Goal: Information Seeking & Learning: Learn about a topic

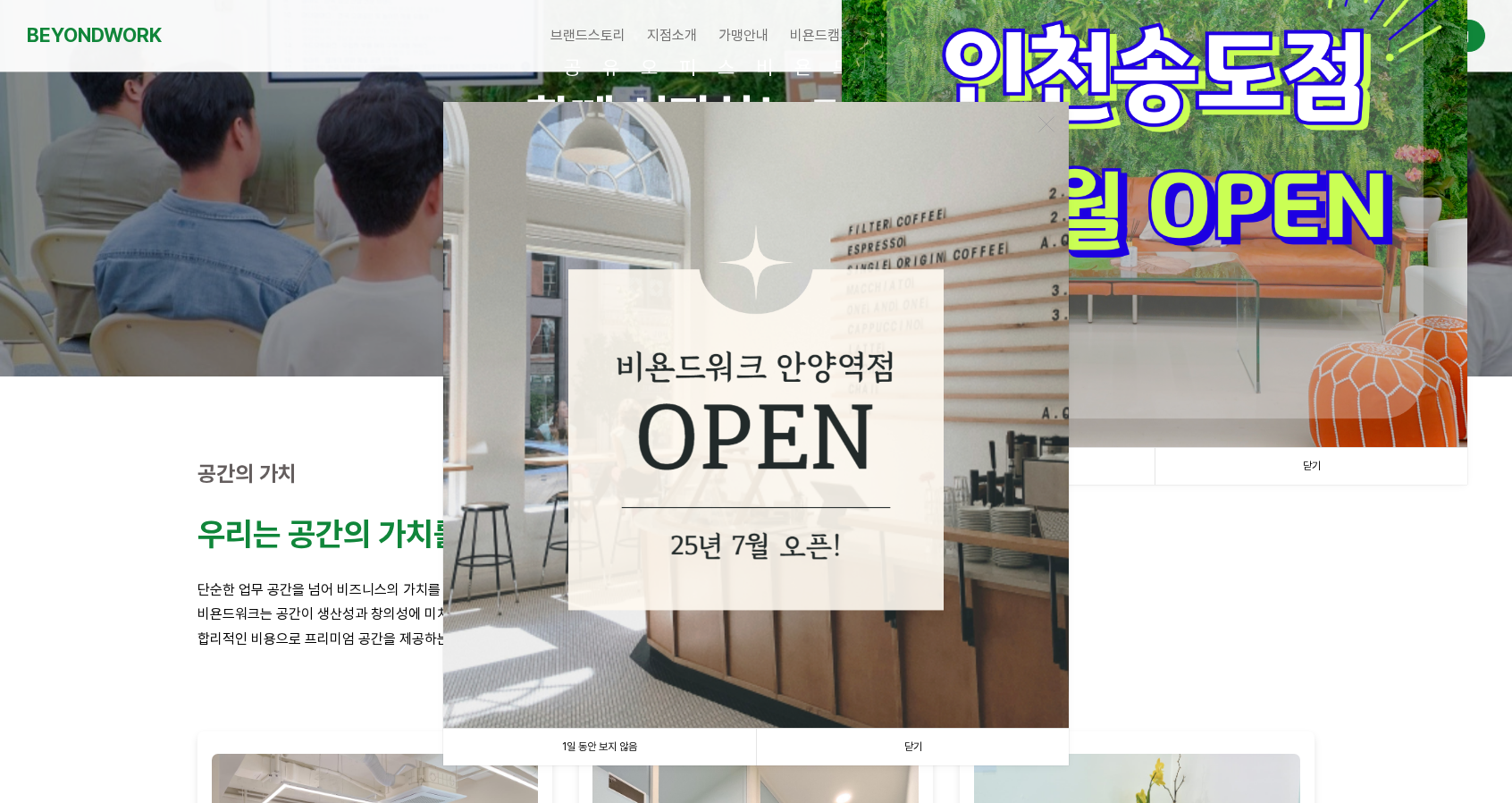
scroll to position [358, 0]
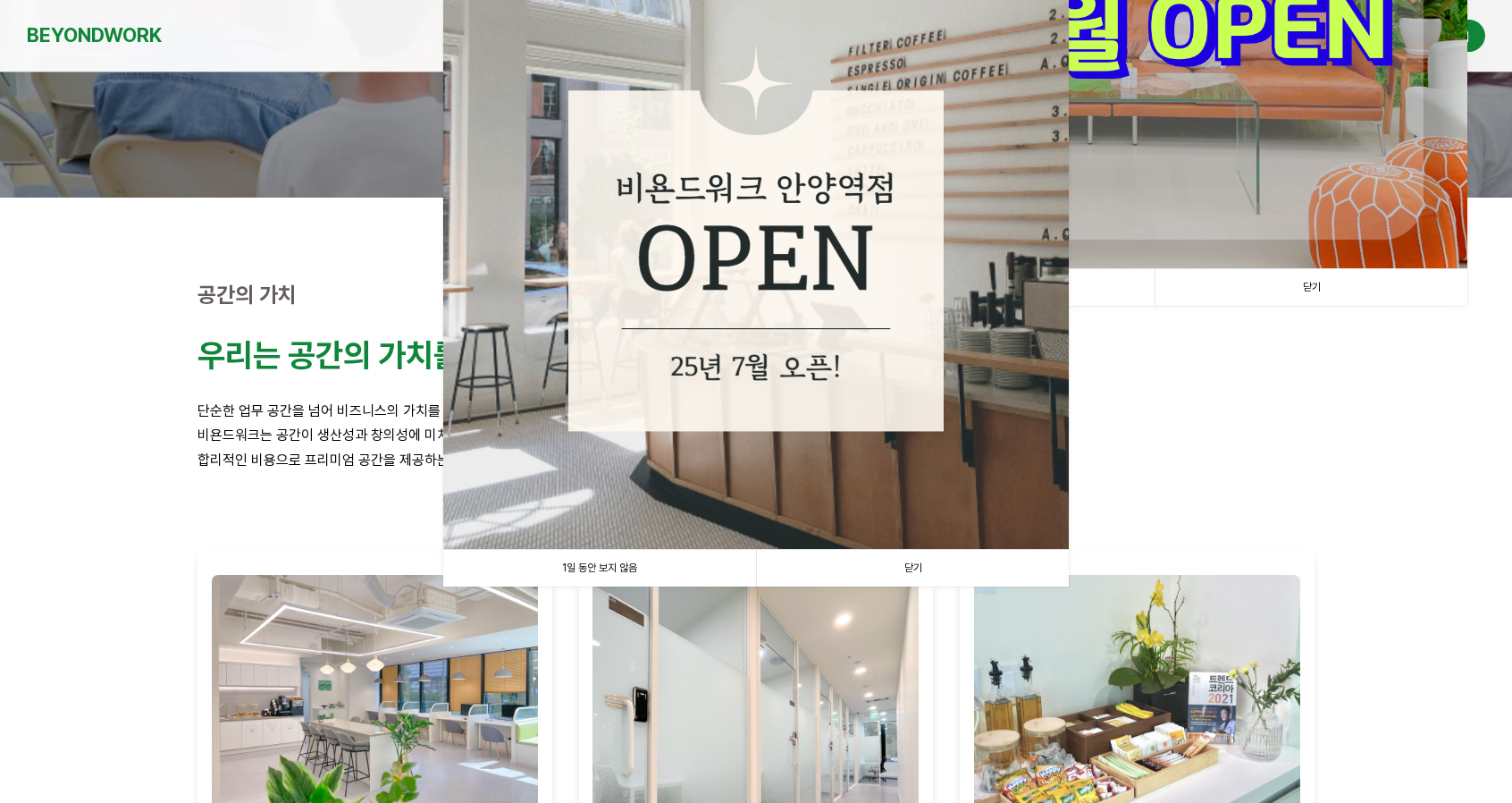
click at [933, 562] on link "닫기" at bounding box center [913, 567] width 313 height 36
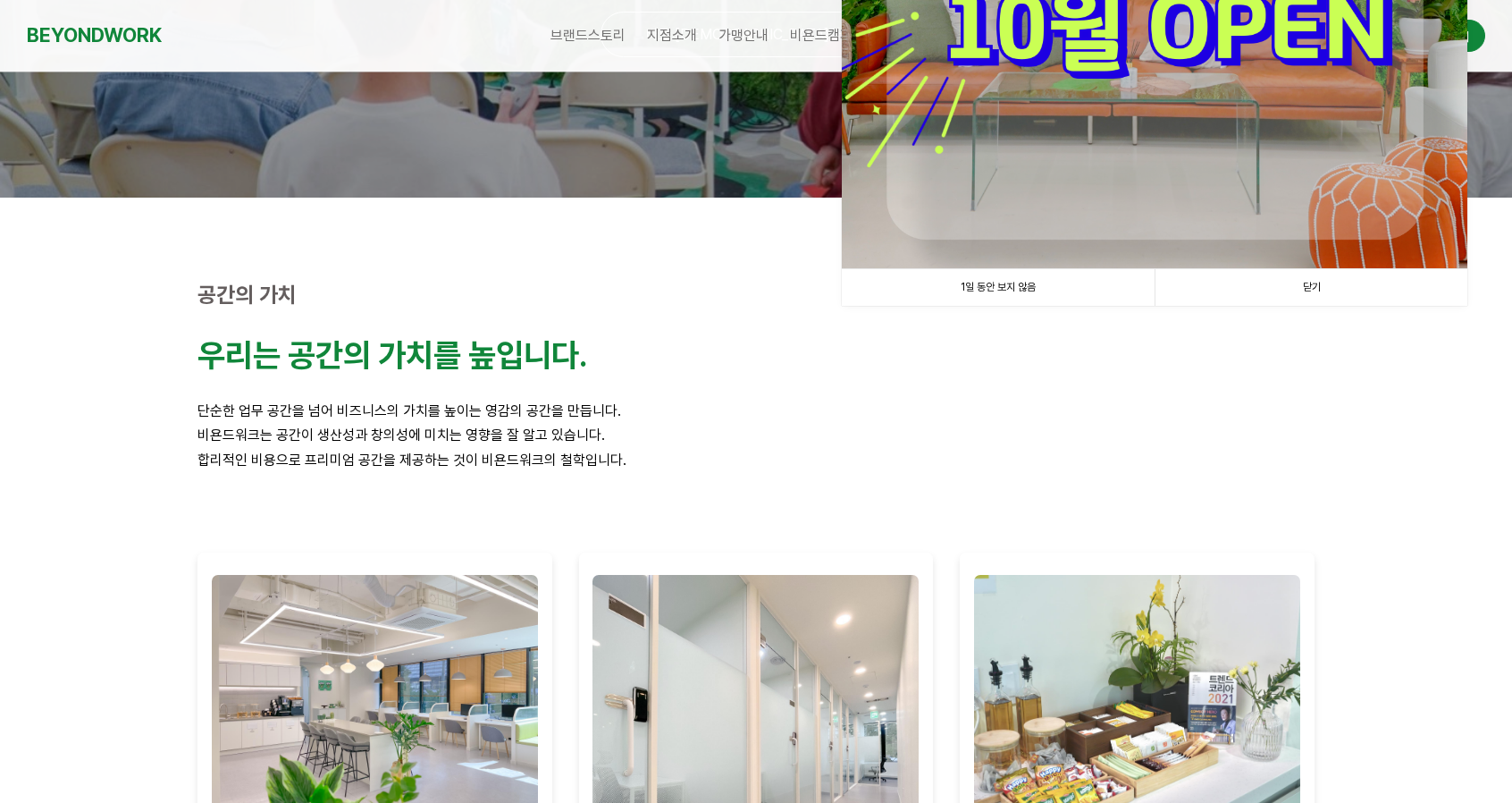
click at [1270, 297] on link "닫기" at bounding box center [1310, 286] width 313 height 36
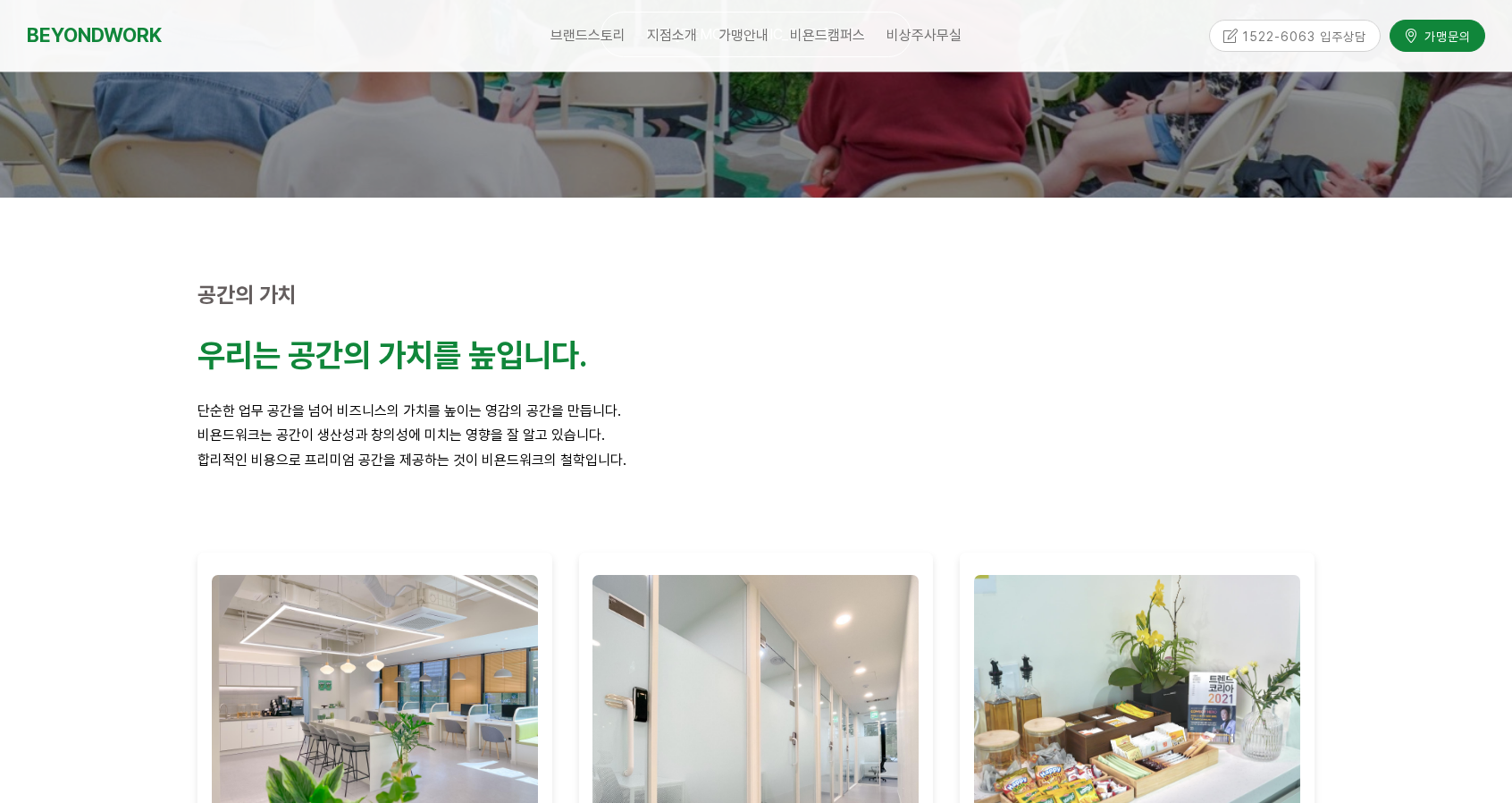
scroll to position [0, 0]
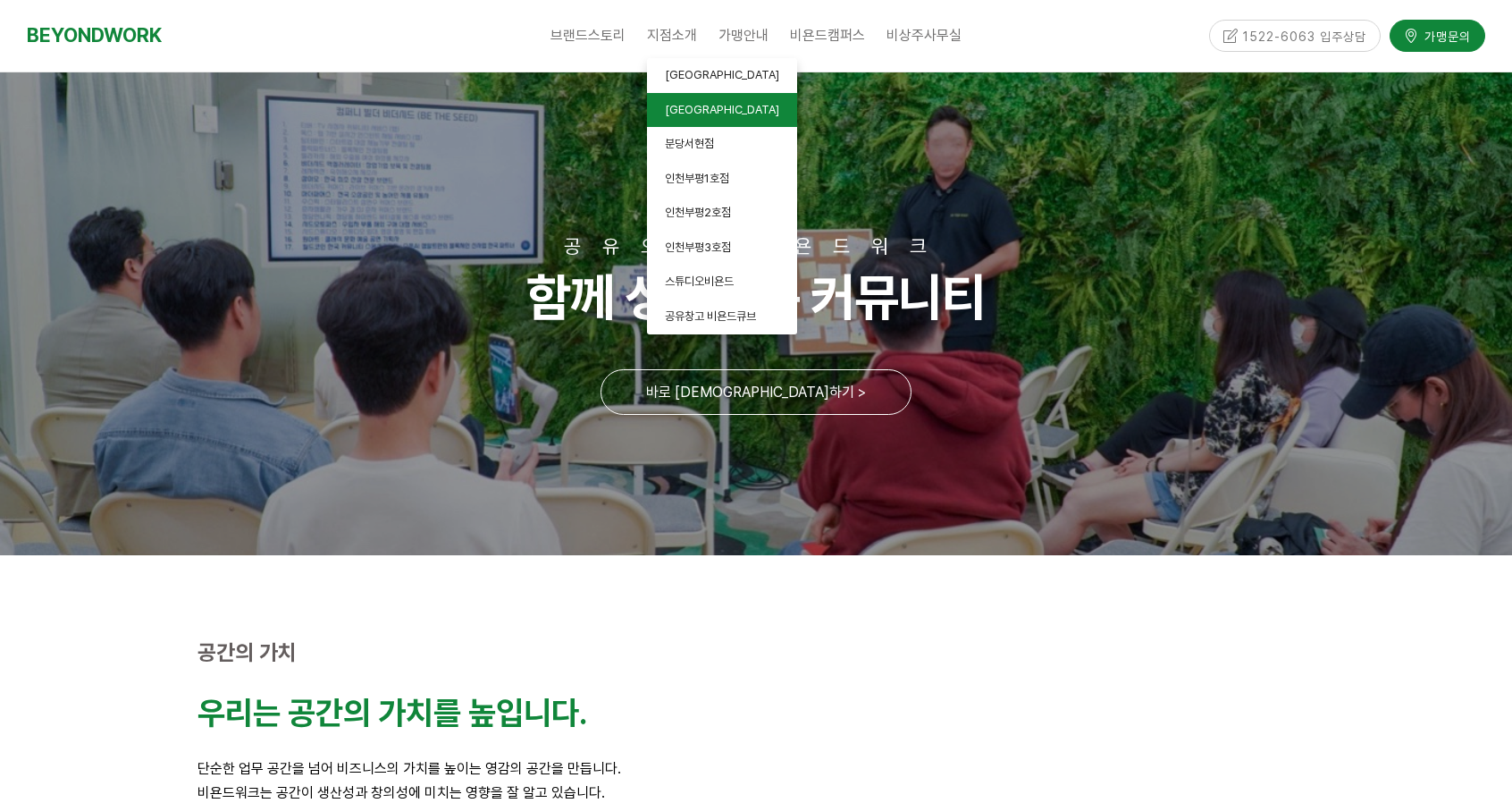
click at [680, 119] on link "[GEOGRAPHIC_DATA]" at bounding box center [722, 111] width 151 height 35
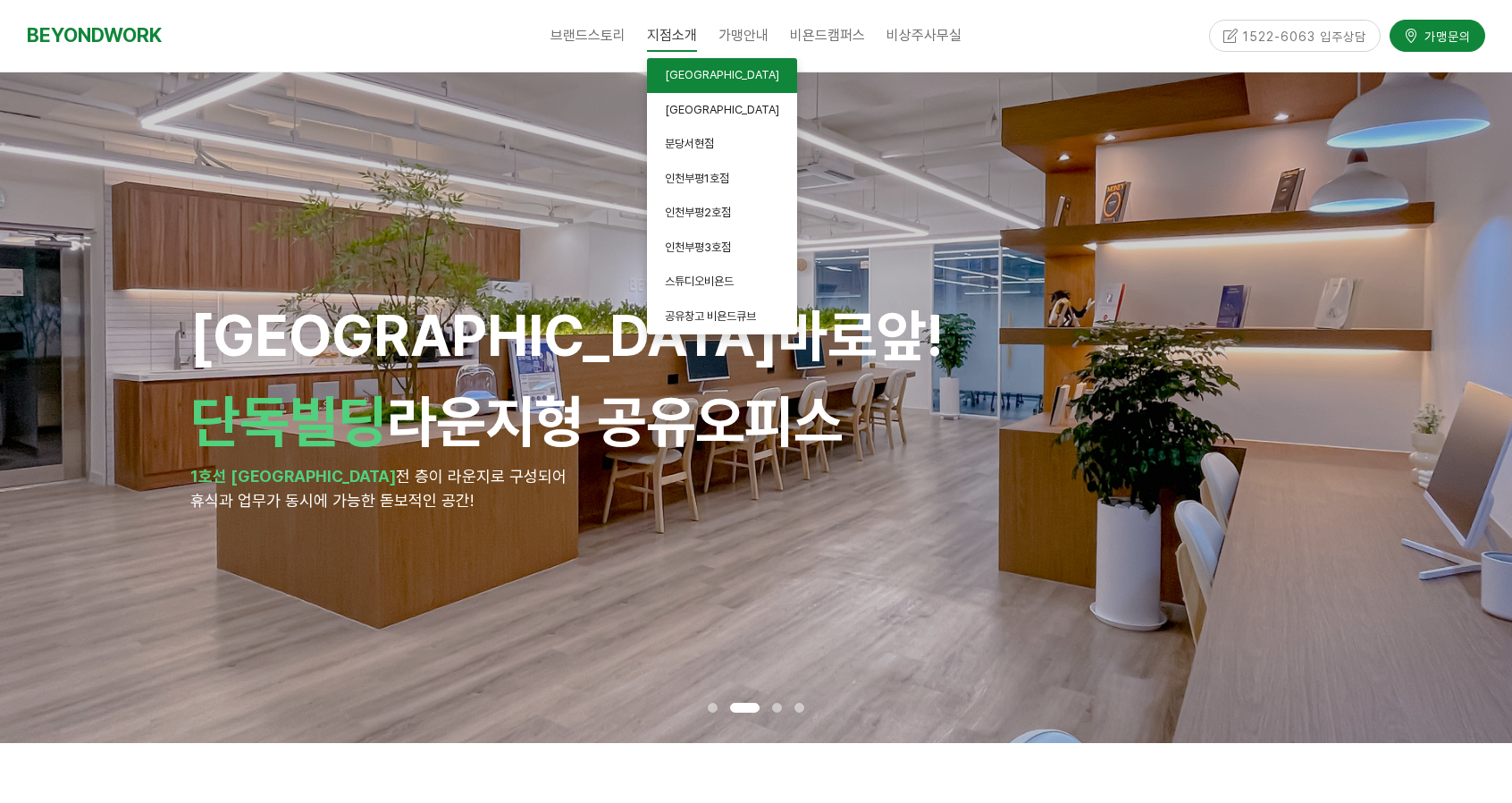
click at [682, 74] on span "[GEOGRAPHIC_DATA]" at bounding box center [721, 74] width 114 height 13
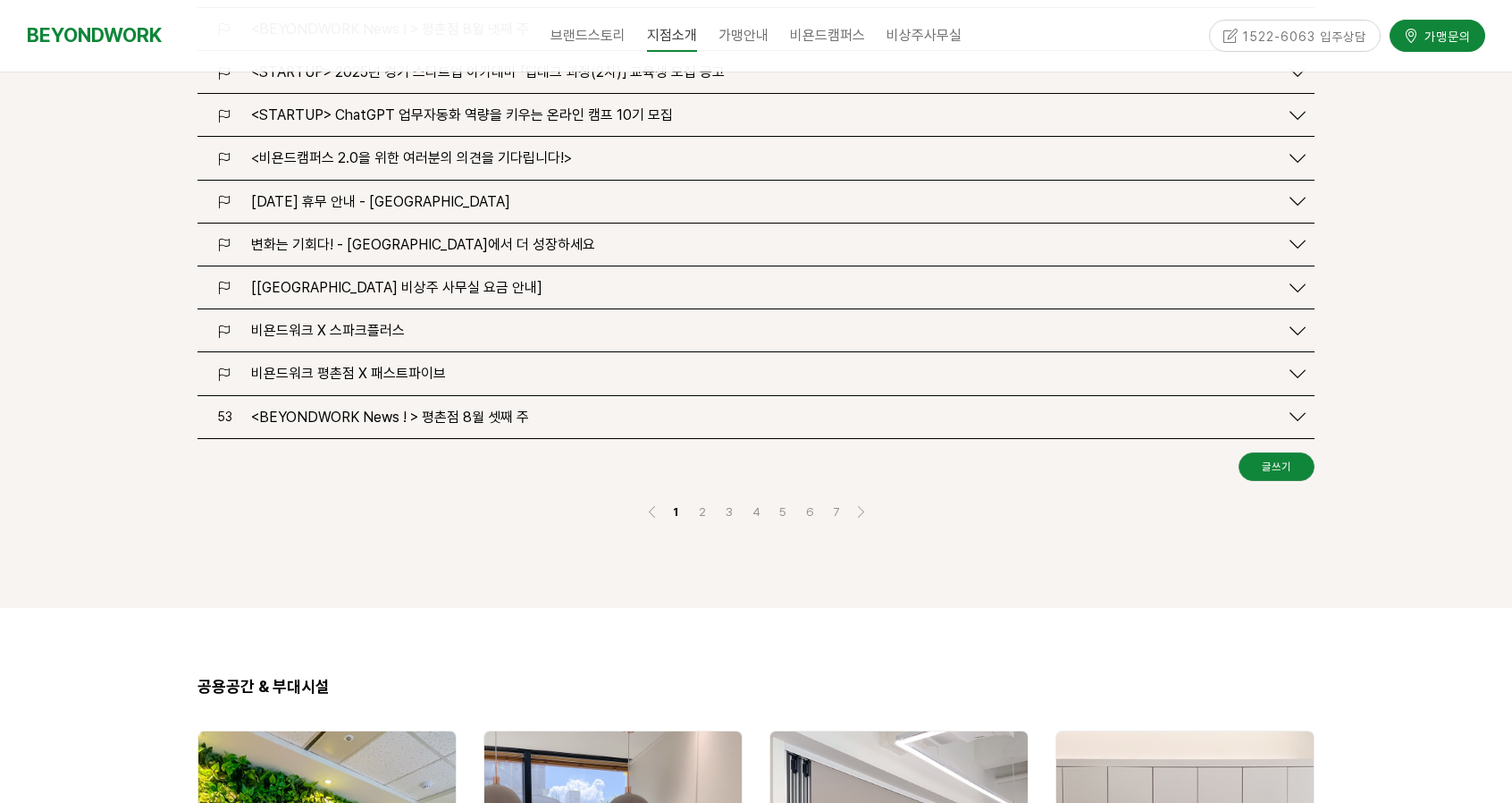
scroll to position [1967, 0]
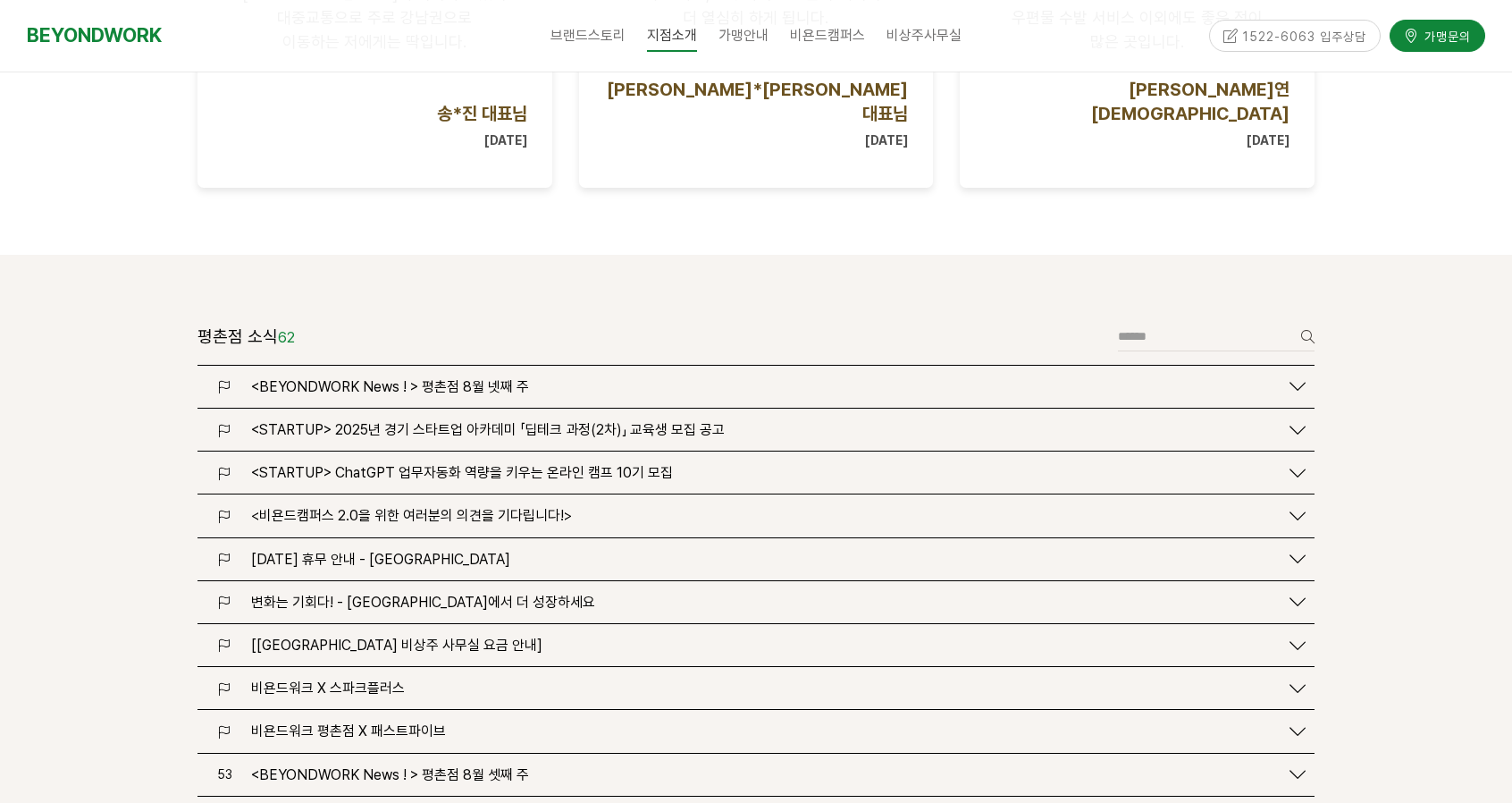
click at [508, 378] on span "<BEYONDWORK News ! > 평촌점 8월 넷째 주" at bounding box center [389, 387] width 278 height 17
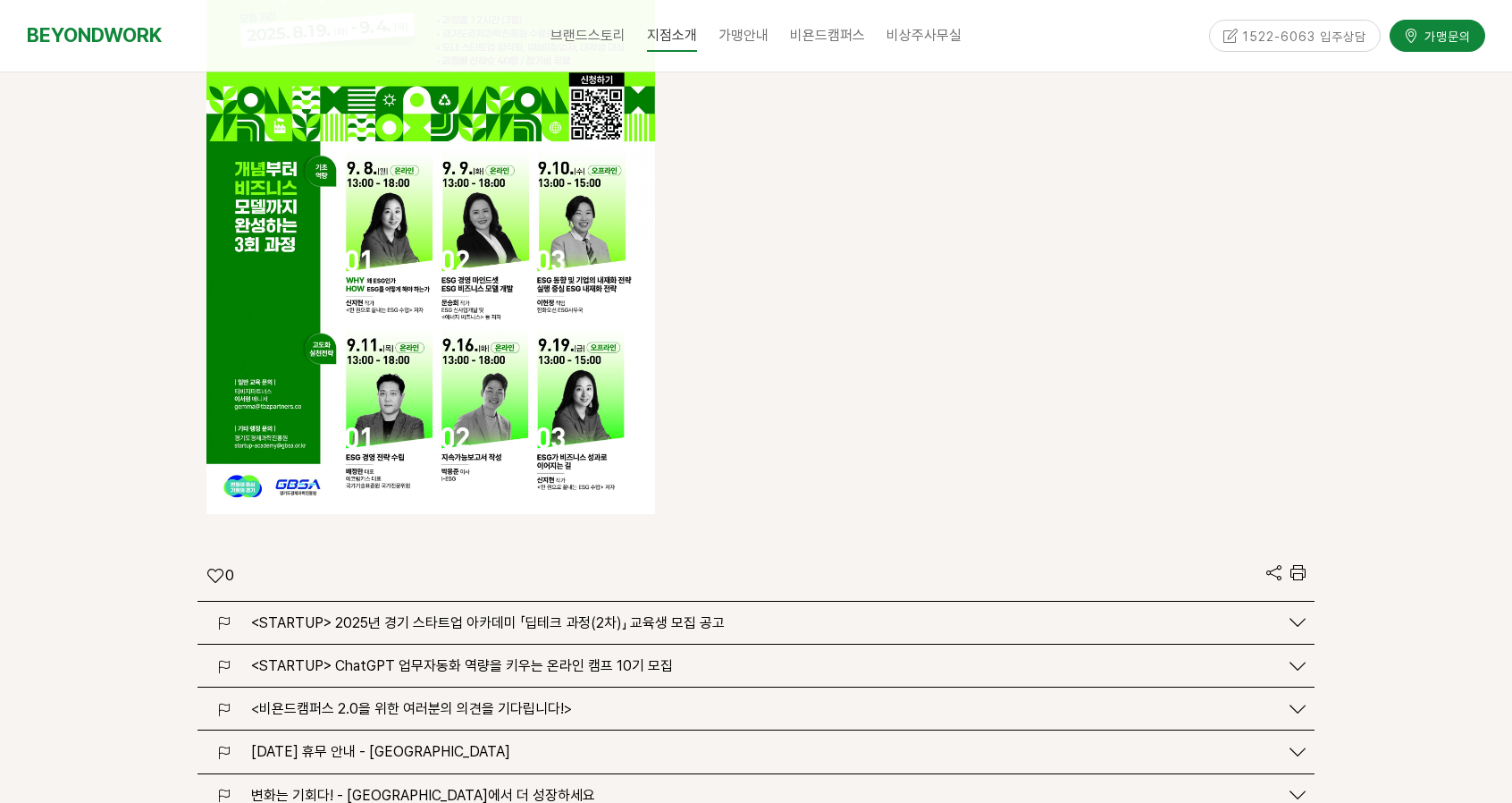
scroll to position [4112, 0]
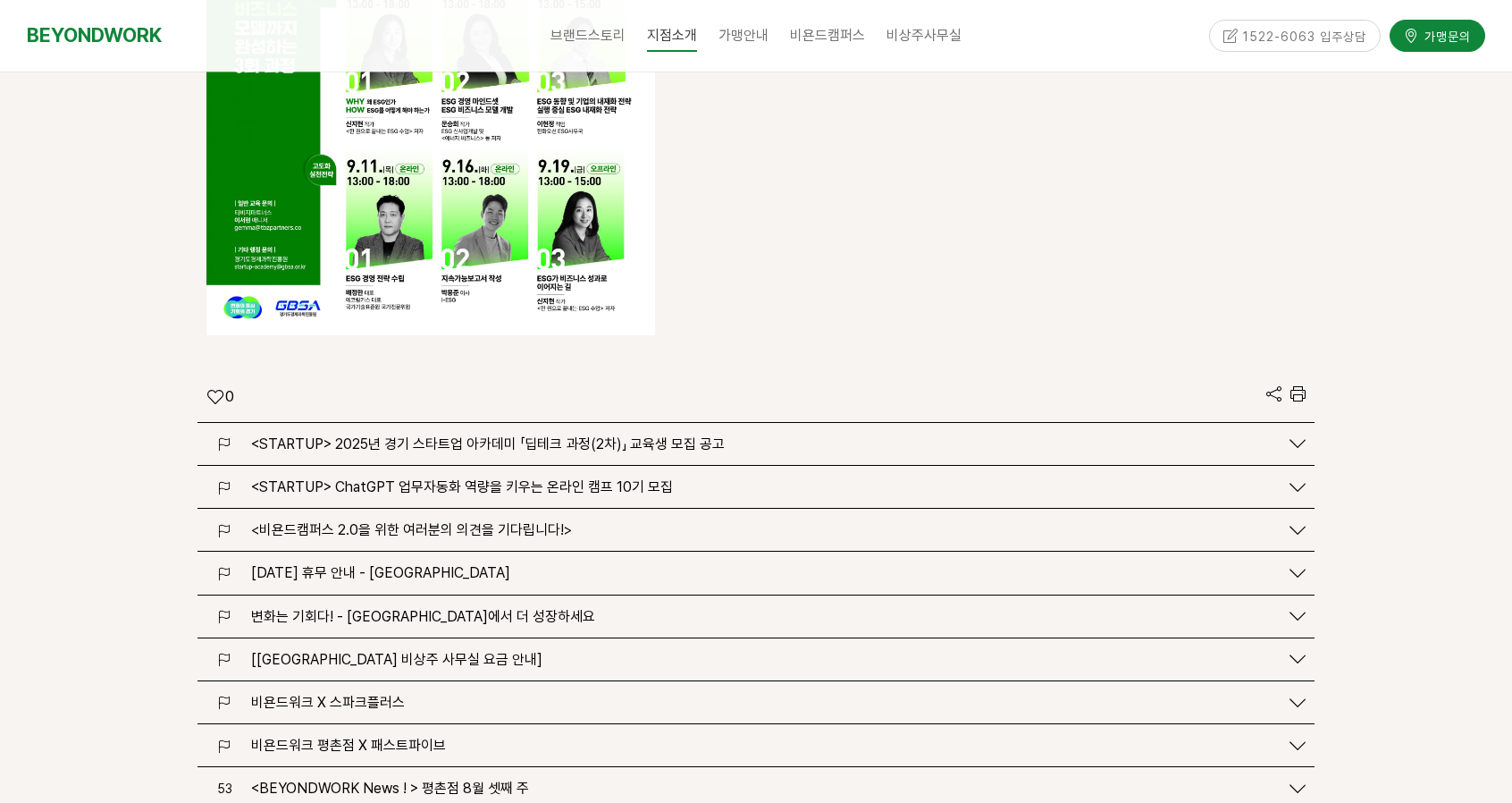
click at [550, 521] on span "<비욘드캠퍼스 2.0을 위한 여러분의 의견을 기다립니다!>" at bounding box center [411, 530] width 321 height 17
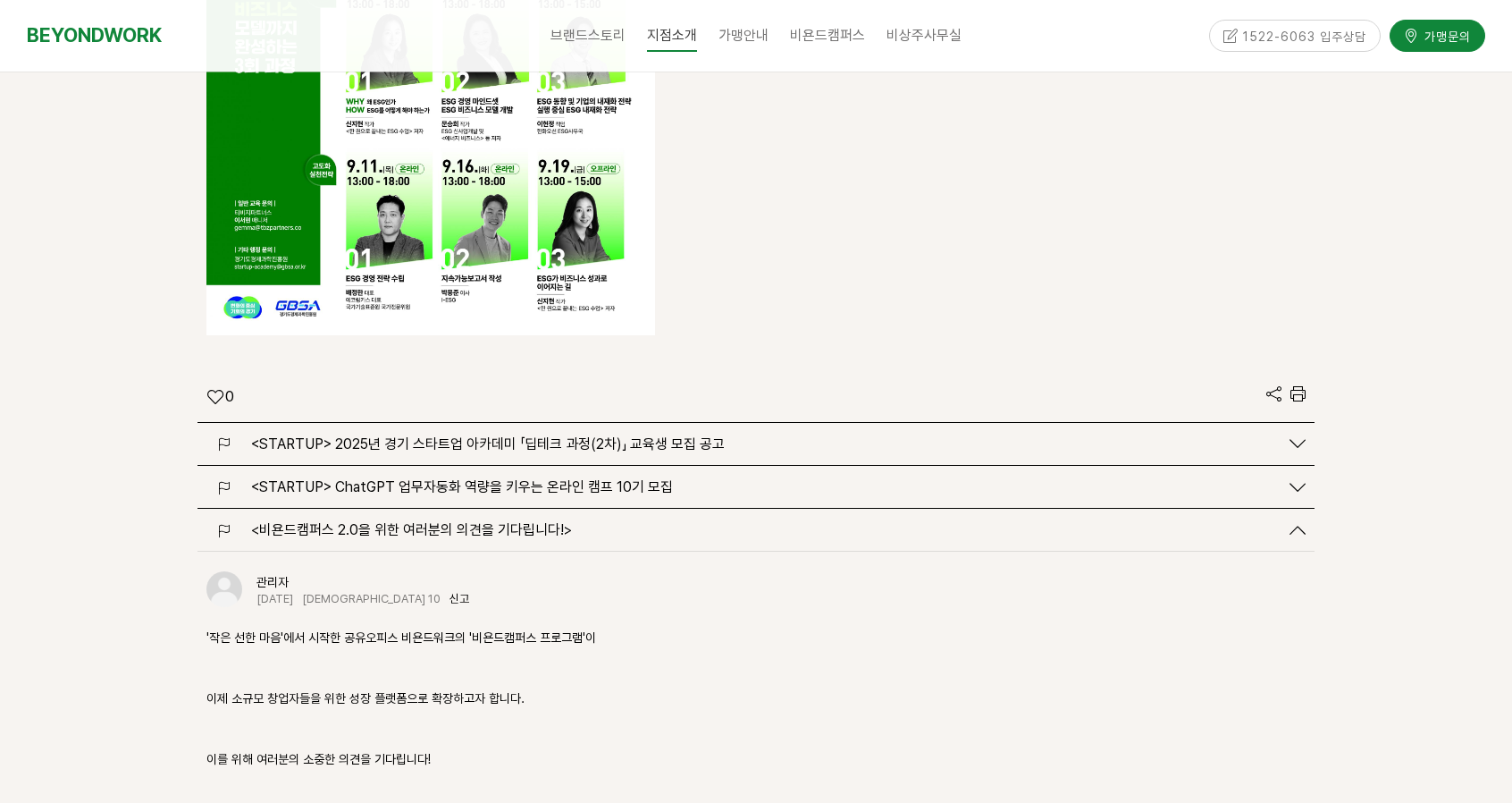
scroll to position [4290, 0]
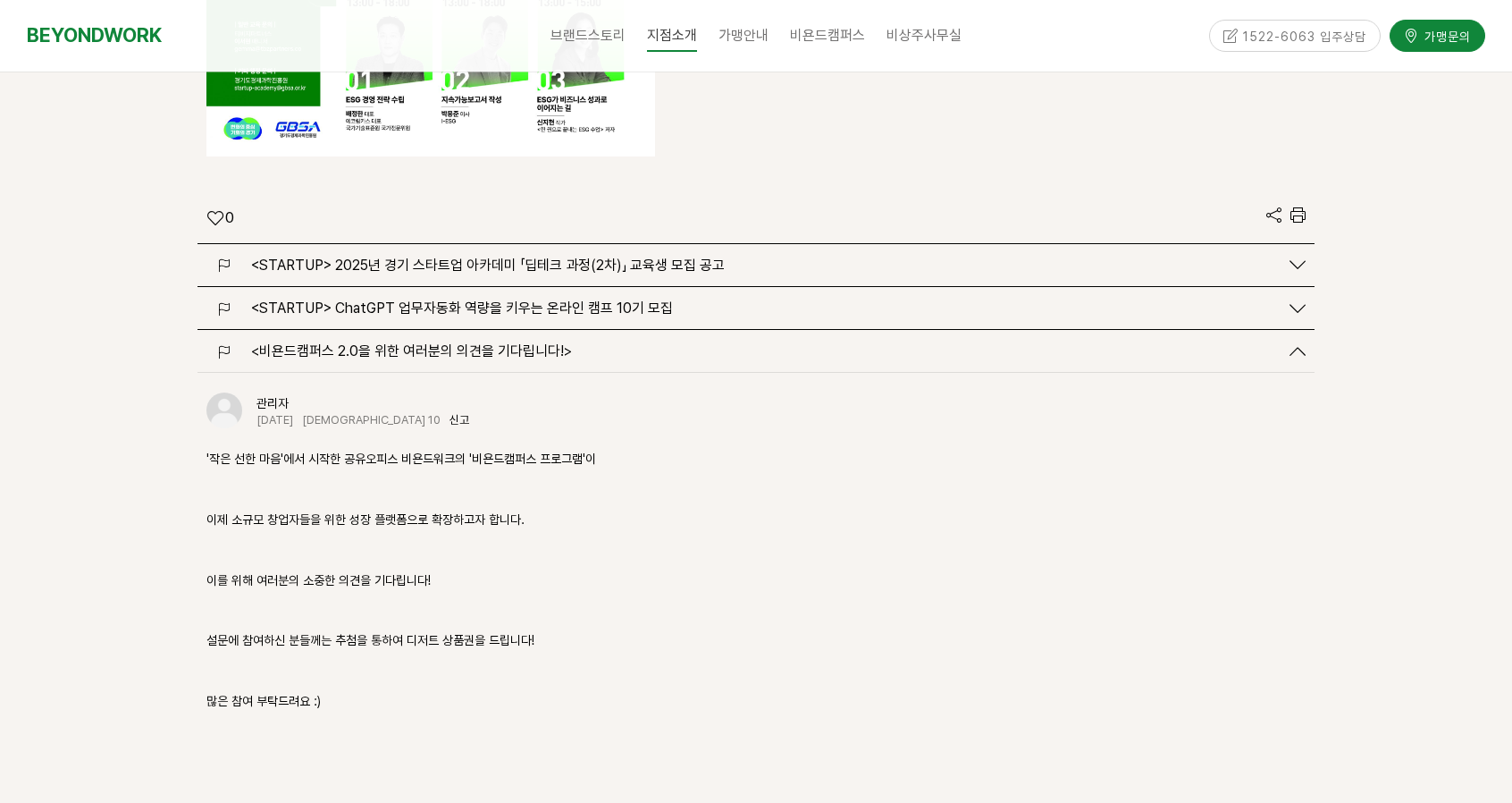
click at [556, 342] on span "<비욘드캠퍼스 2.0을 위한 여러분의 의견을 기다립니다!>" at bounding box center [411, 350] width 321 height 17
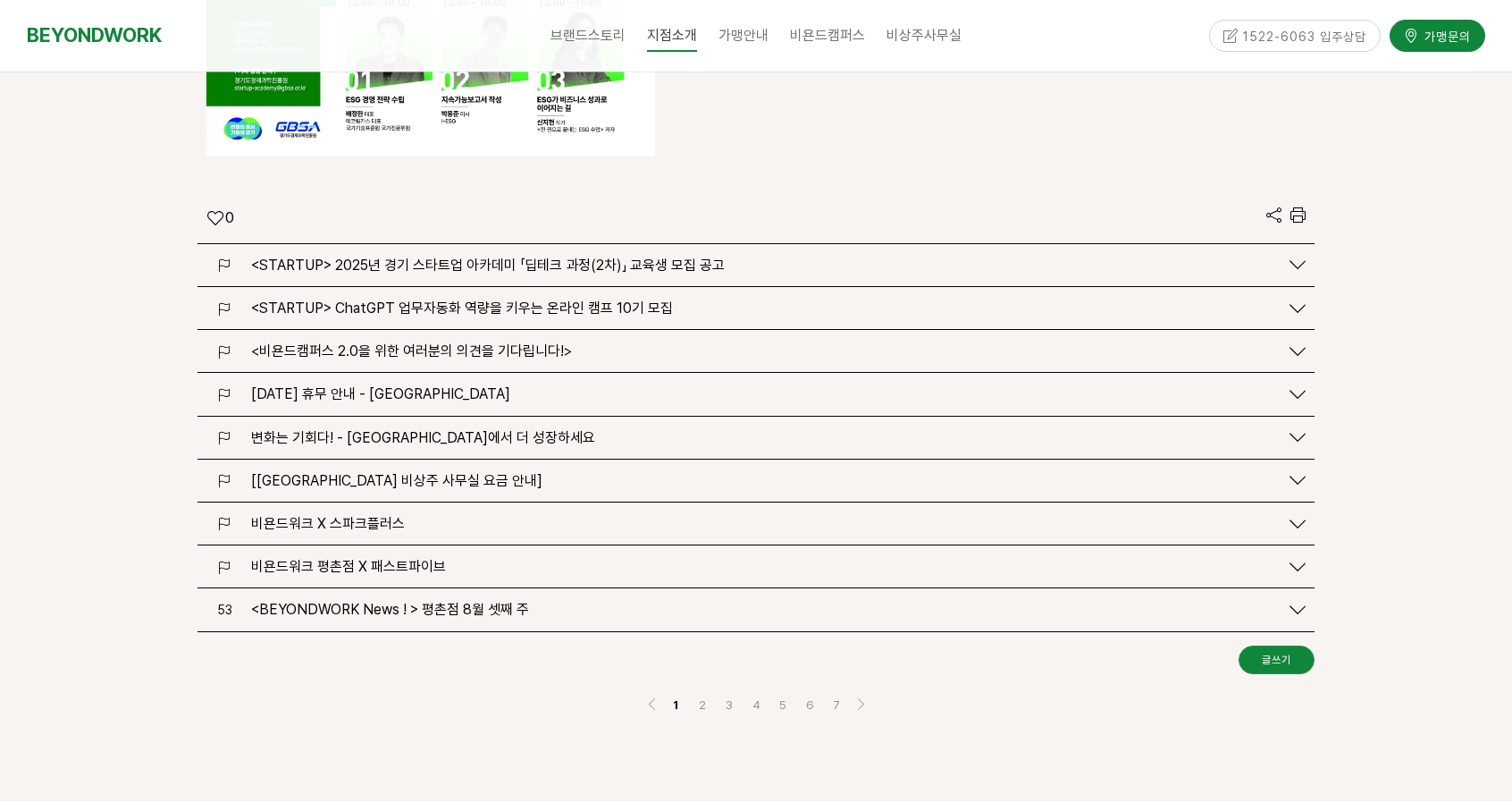
click at [493, 385] on div "2025.06.03 (화) 휴무 안내 - 안양 평촌점" at bounding box center [761, 393] width 1037 height 17
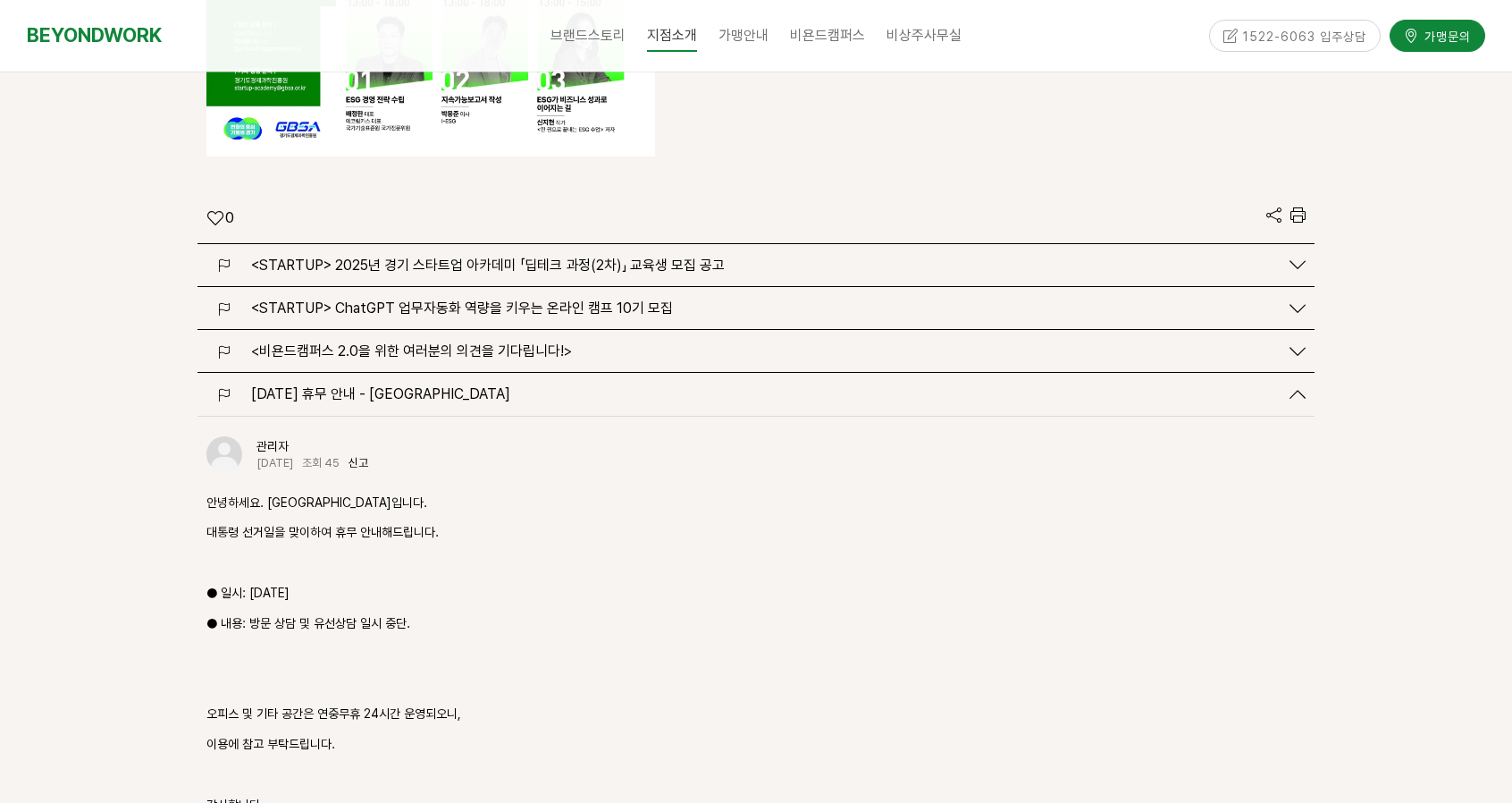
click at [485, 385] on span "2025.06.03 (화) 휴무 안내 - 안양 평촌점" at bounding box center [380, 393] width 259 height 17
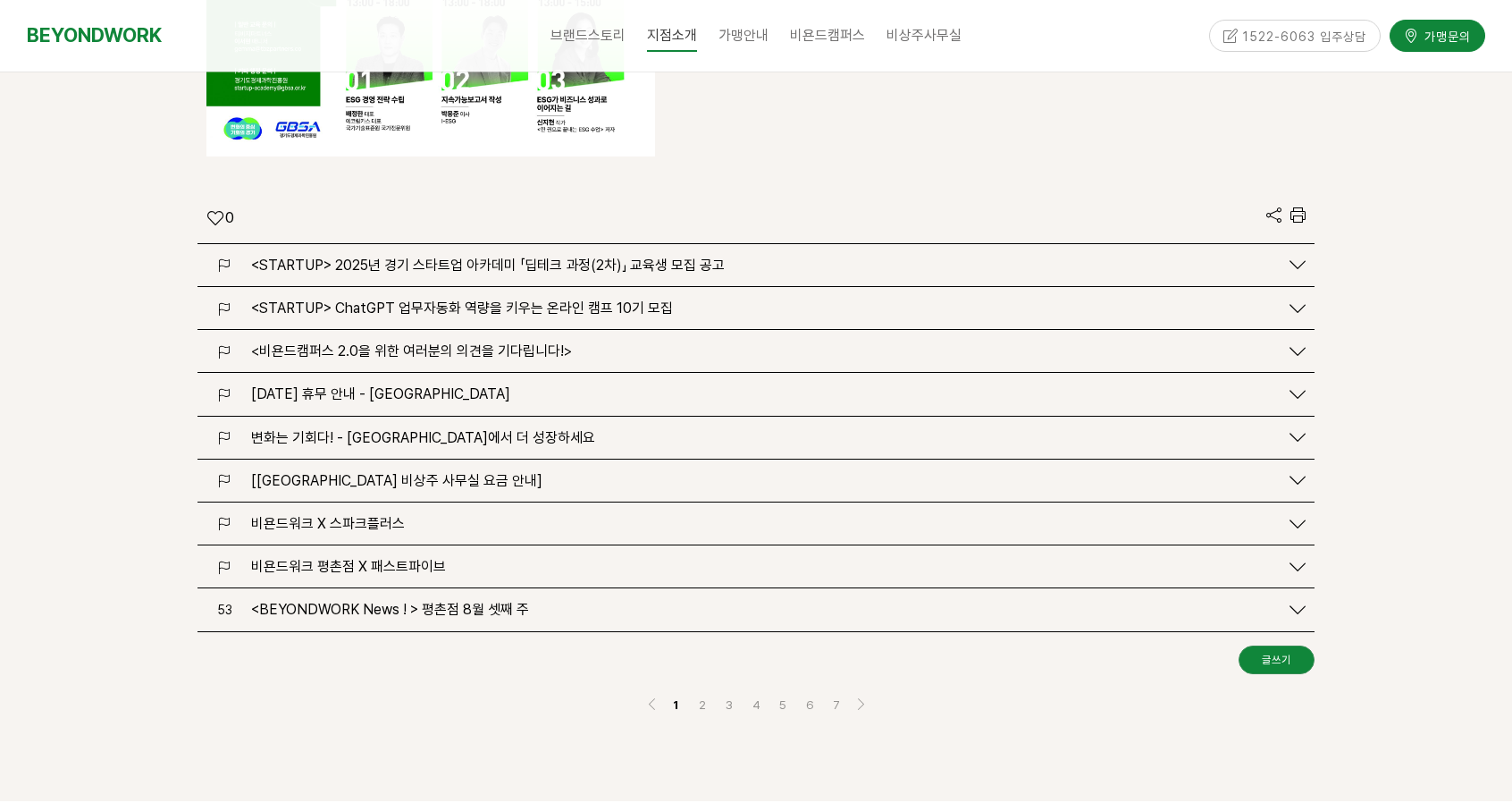
click at [485, 385] on span "2025.06.03 (화) 휴무 안내 - 안양 평촌점" at bounding box center [380, 393] width 259 height 17
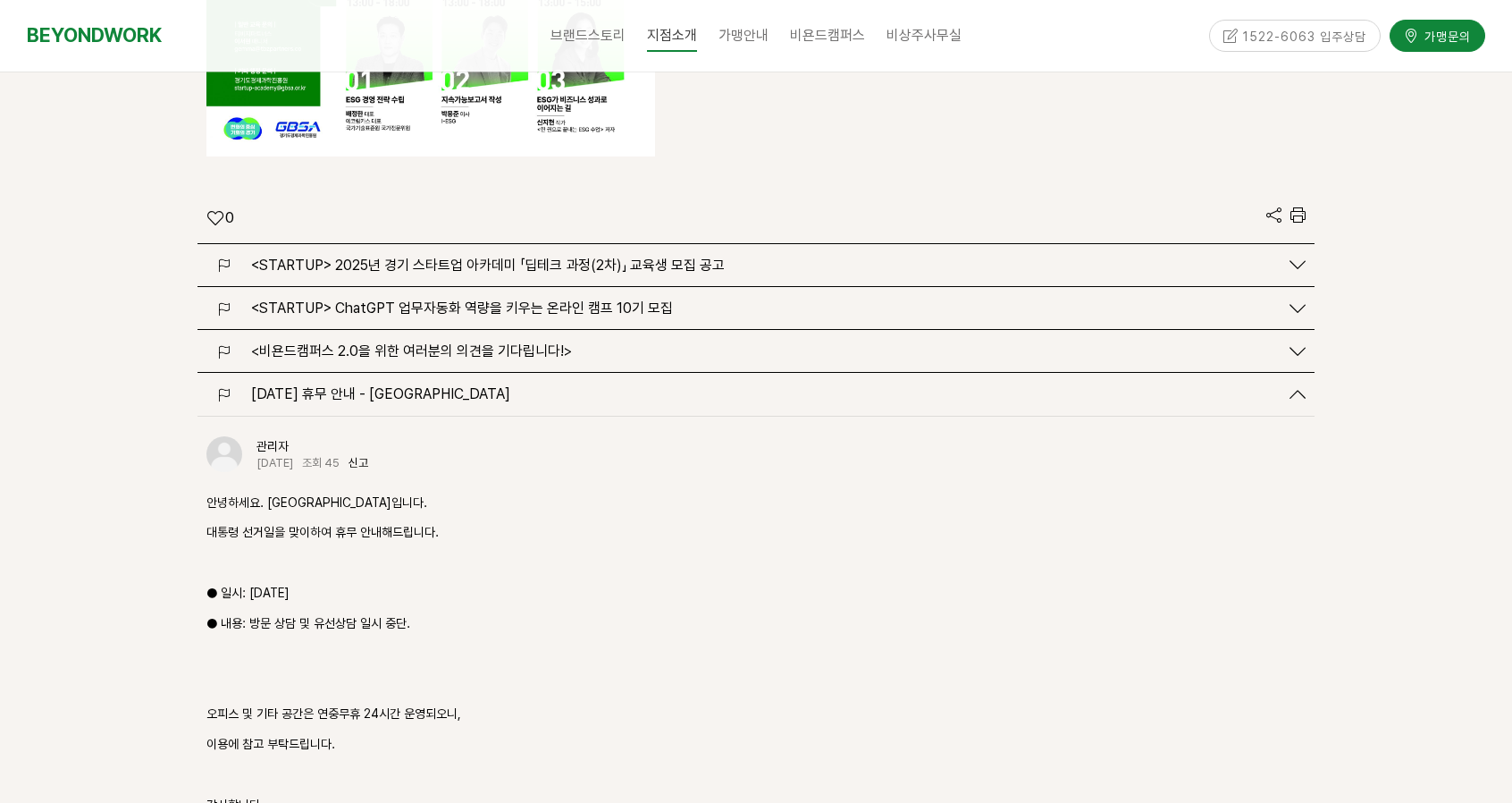
click at [477, 385] on span "2025.06.03 (화) 휴무 안내 - 안양 평촌점" at bounding box center [380, 393] width 259 height 17
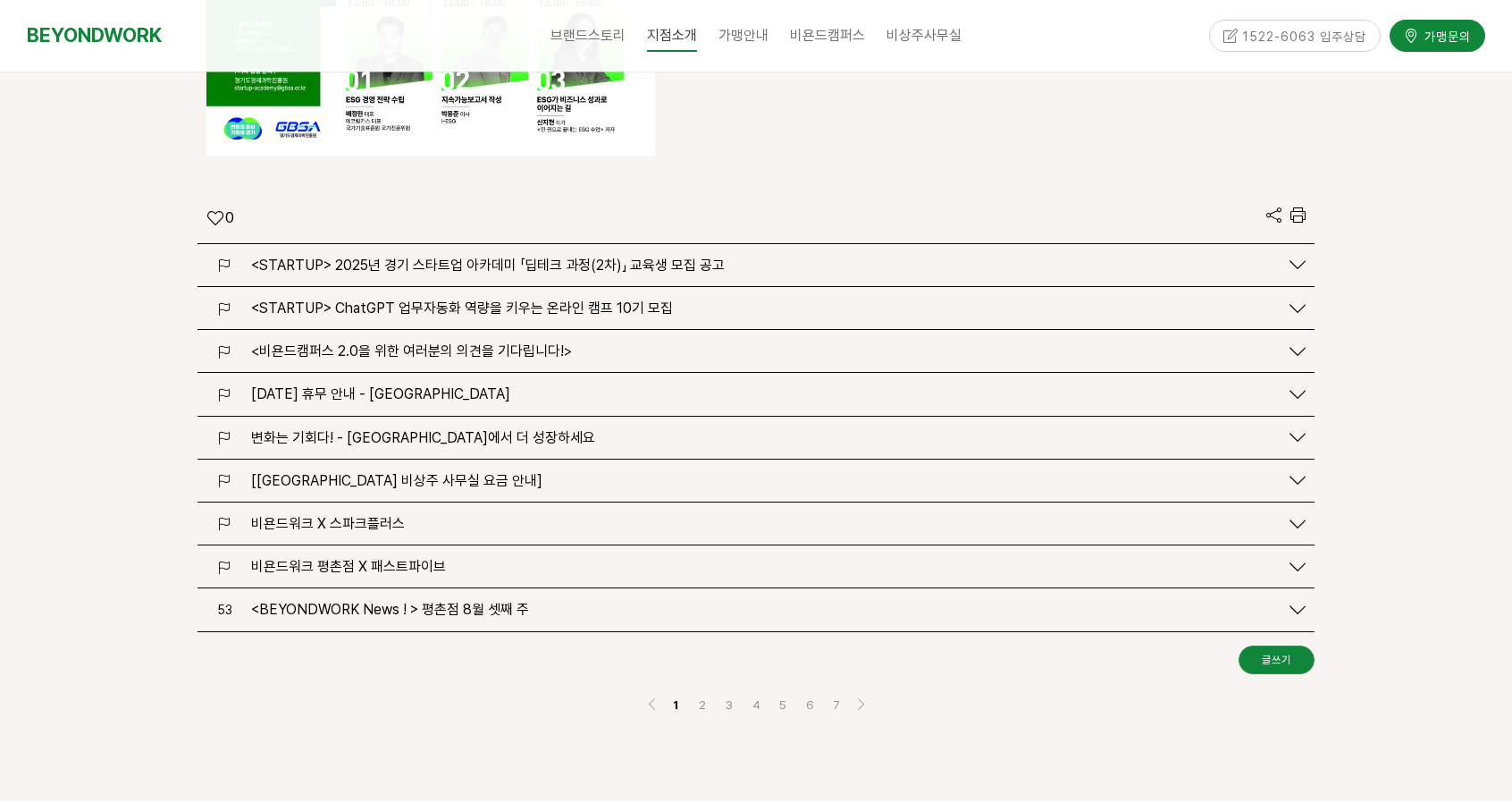
click at [481, 472] on span "[비욘드워크 평촌점 비상주 사무실 요금 안내]" at bounding box center [396, 480] width 291 height 17
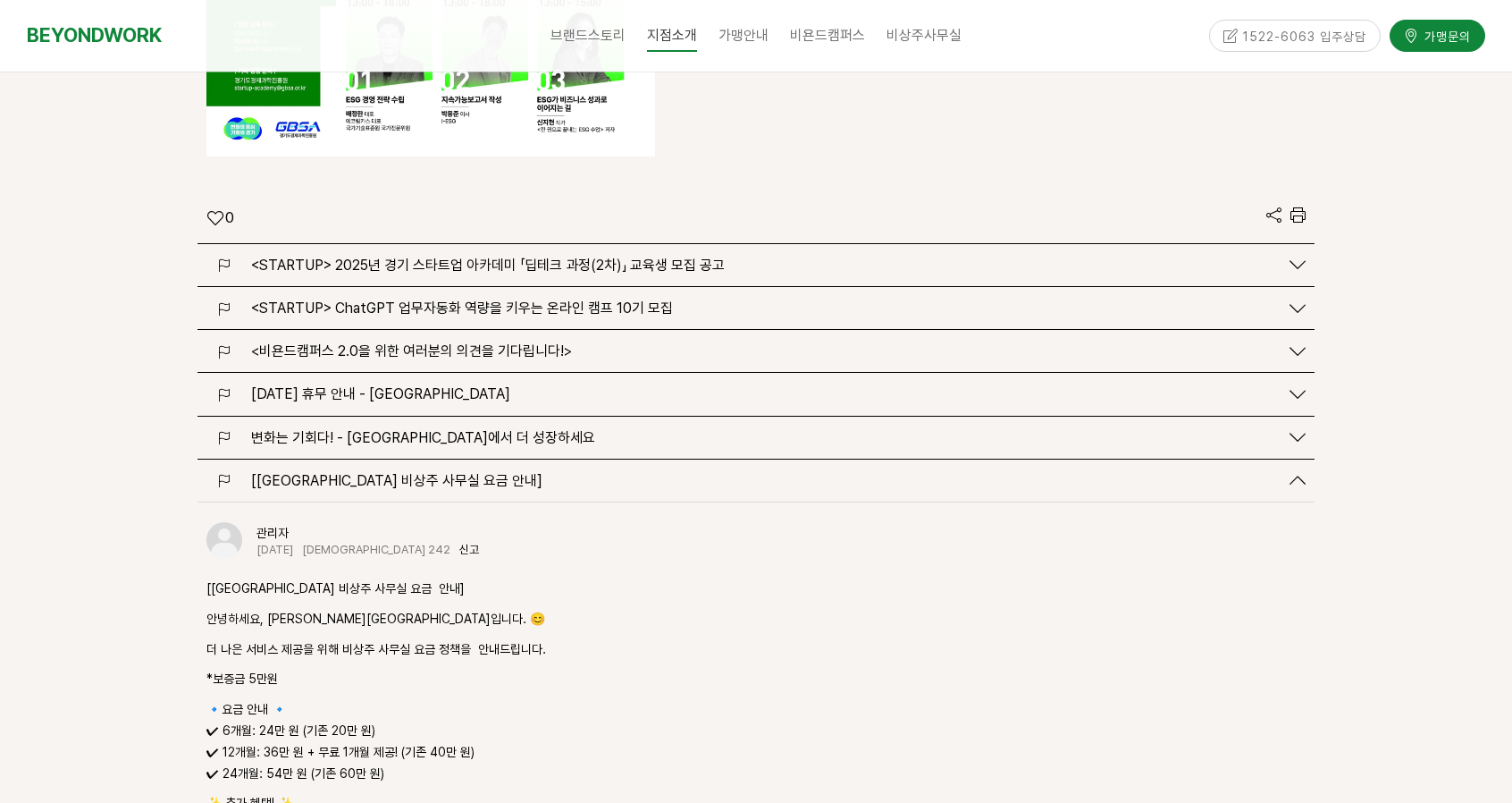
scroll to position [4469, 0]
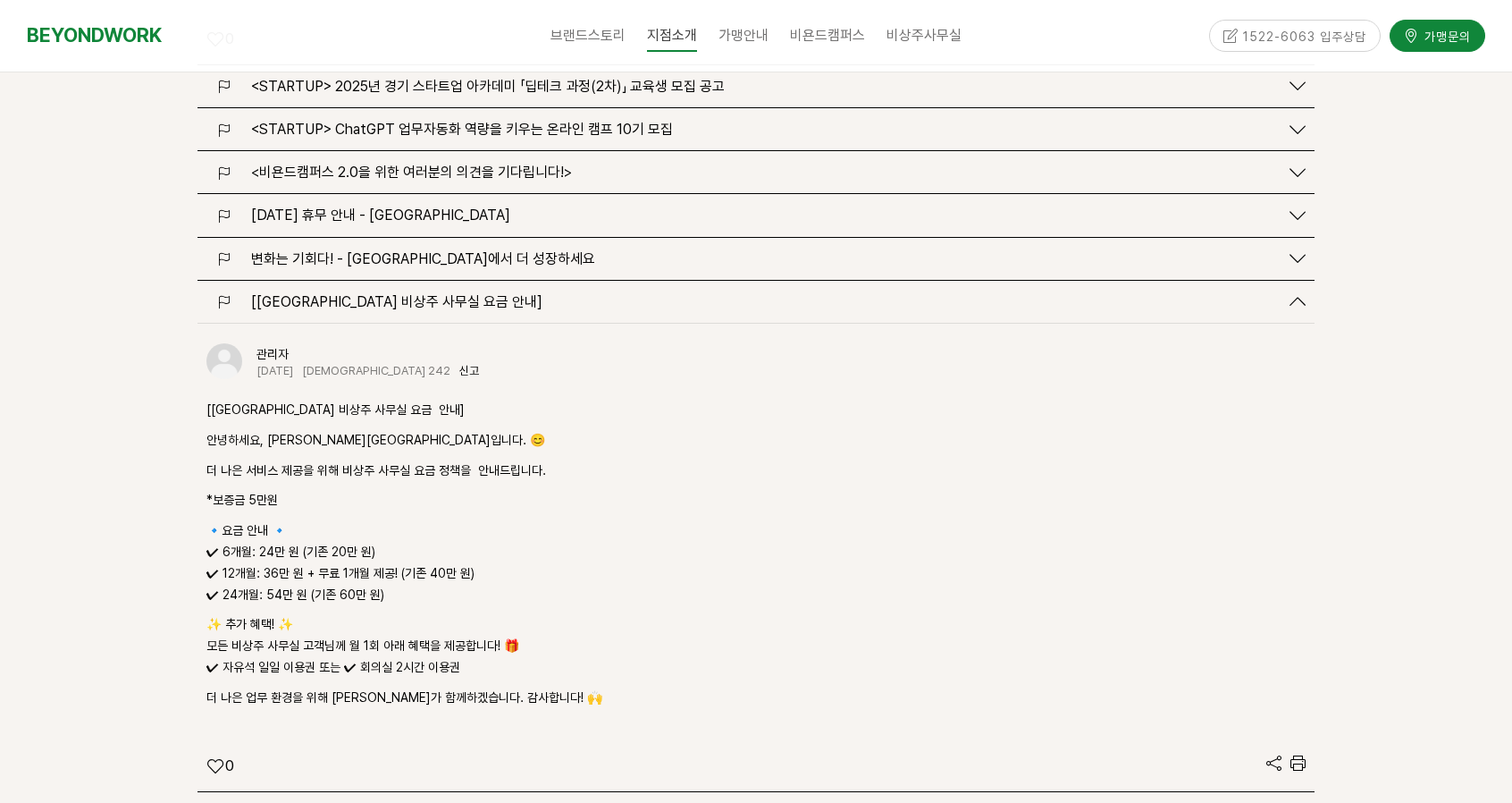
click at [440, 293] on span "[비욘드워크 평촌점 비상주 사무실 요금 안내]" at bounding box center [396, 301] width 291 height 17
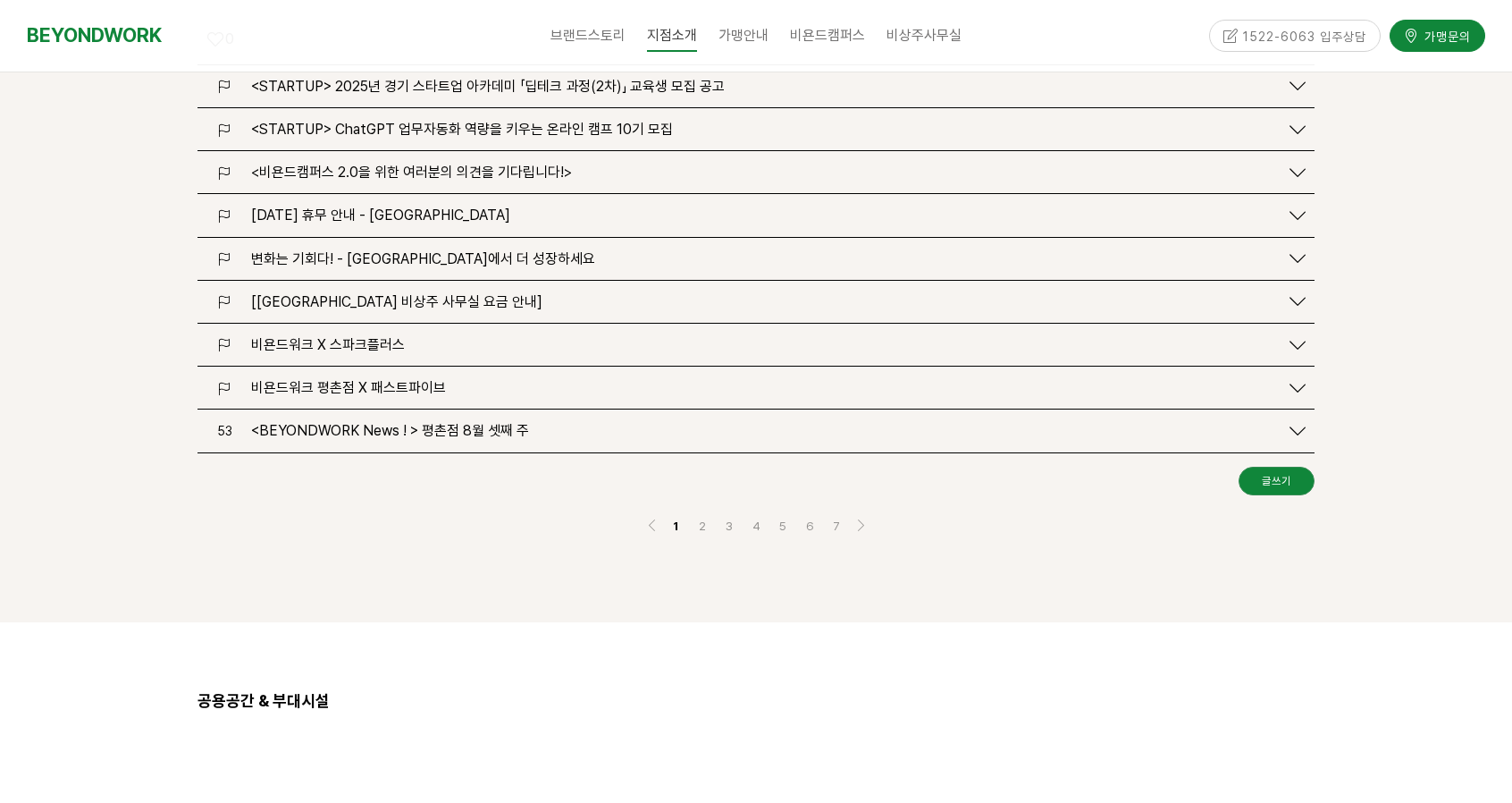
click at [390, 336] on span "비욘드워크 X 스파크플러스" at bounding box center [327, 345] width 153 height 17
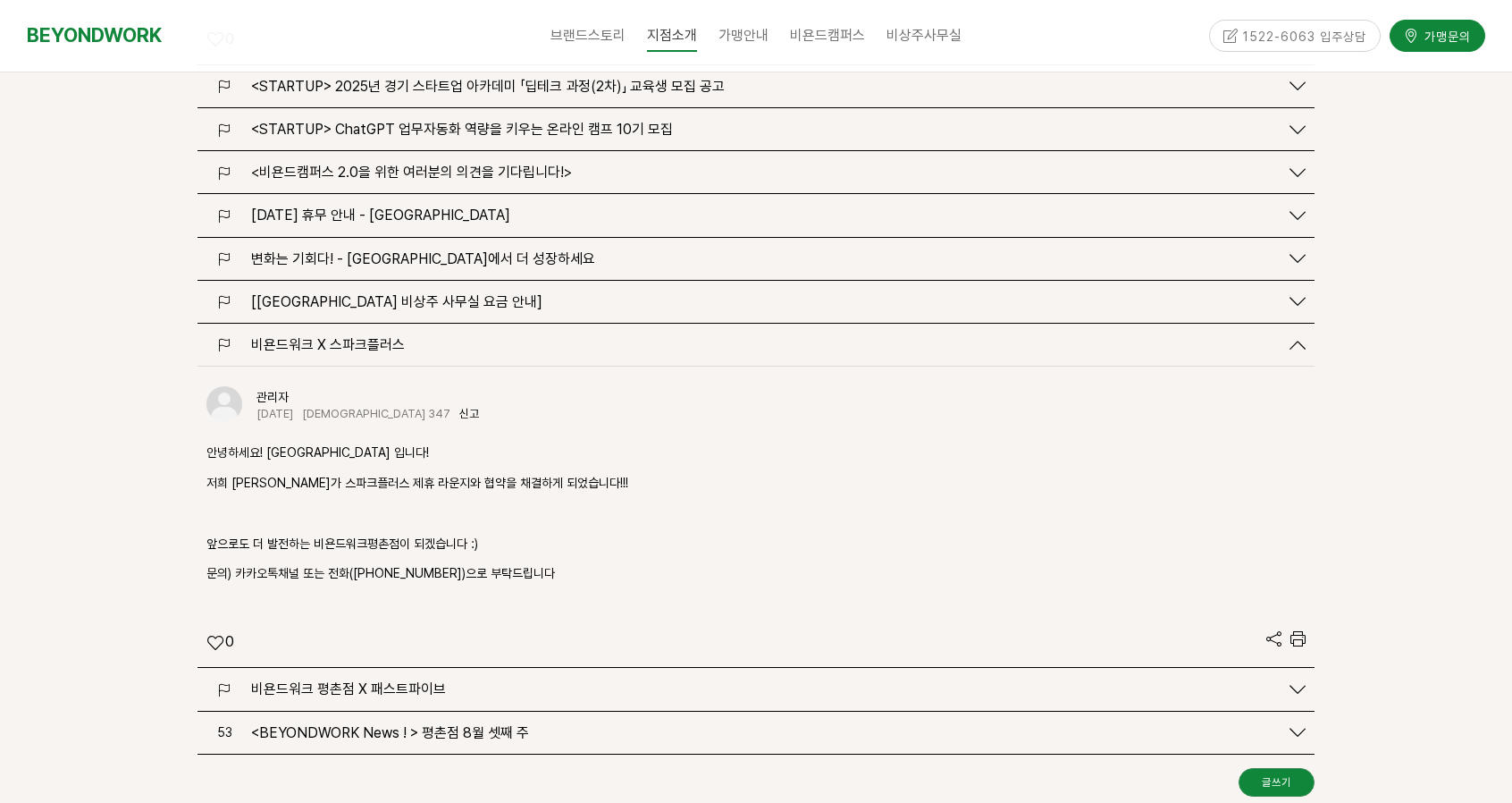
click at [390, 336] on span "비욘드워크 X 스파크플러스" at bounding box center [327, 345] width 153 height 17
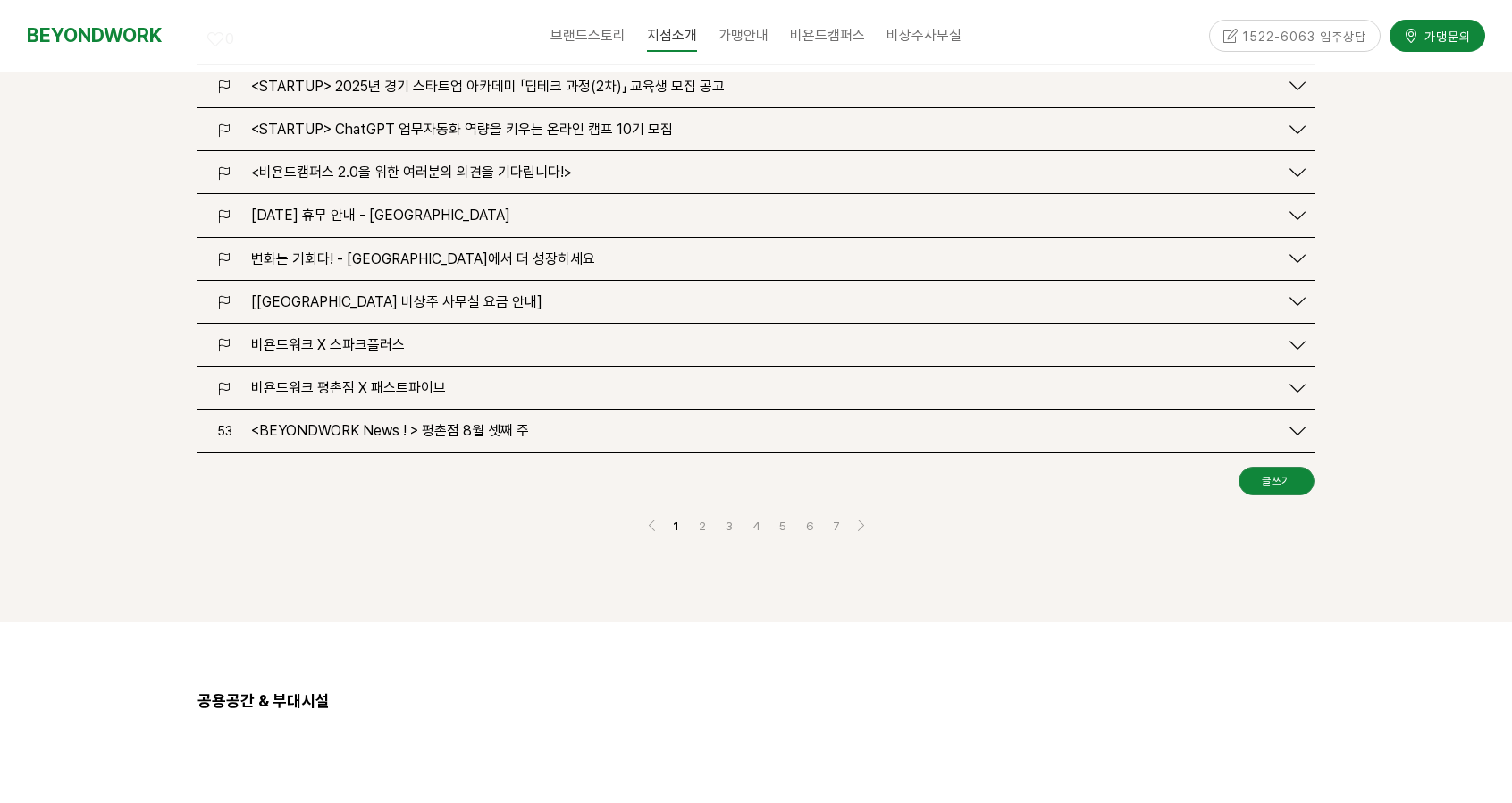
click at [460, 293] on span "[비욘드워크 평촌점 비상주 사무실 요금 안내]" at bounding box center [396, 301] width 291 height 17
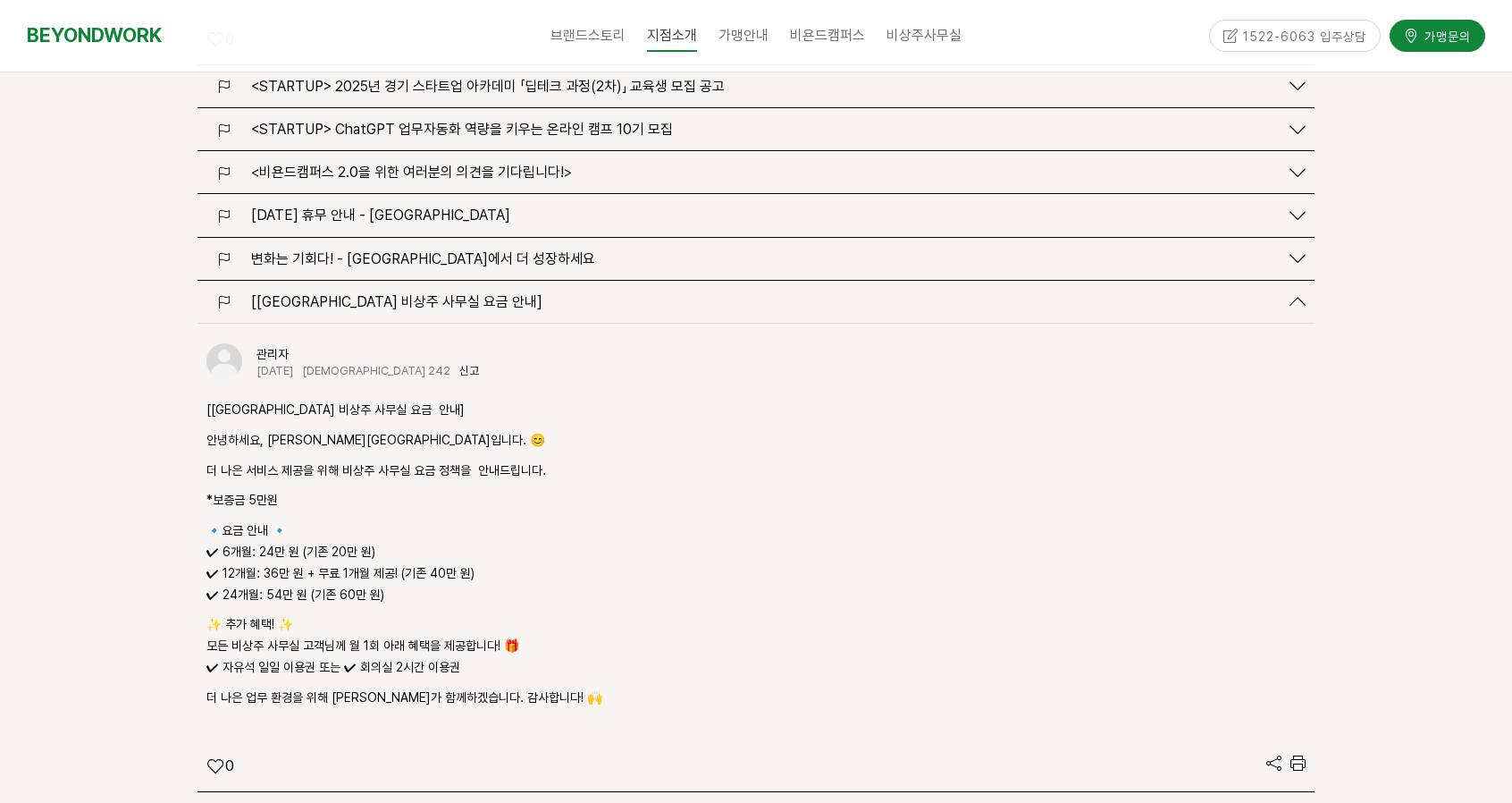
click at [462, 293] on span "[비욘드워크 평촌점 비상주 사무실 요금 안내]" at bounding box center [396, 301] width 291 height 17
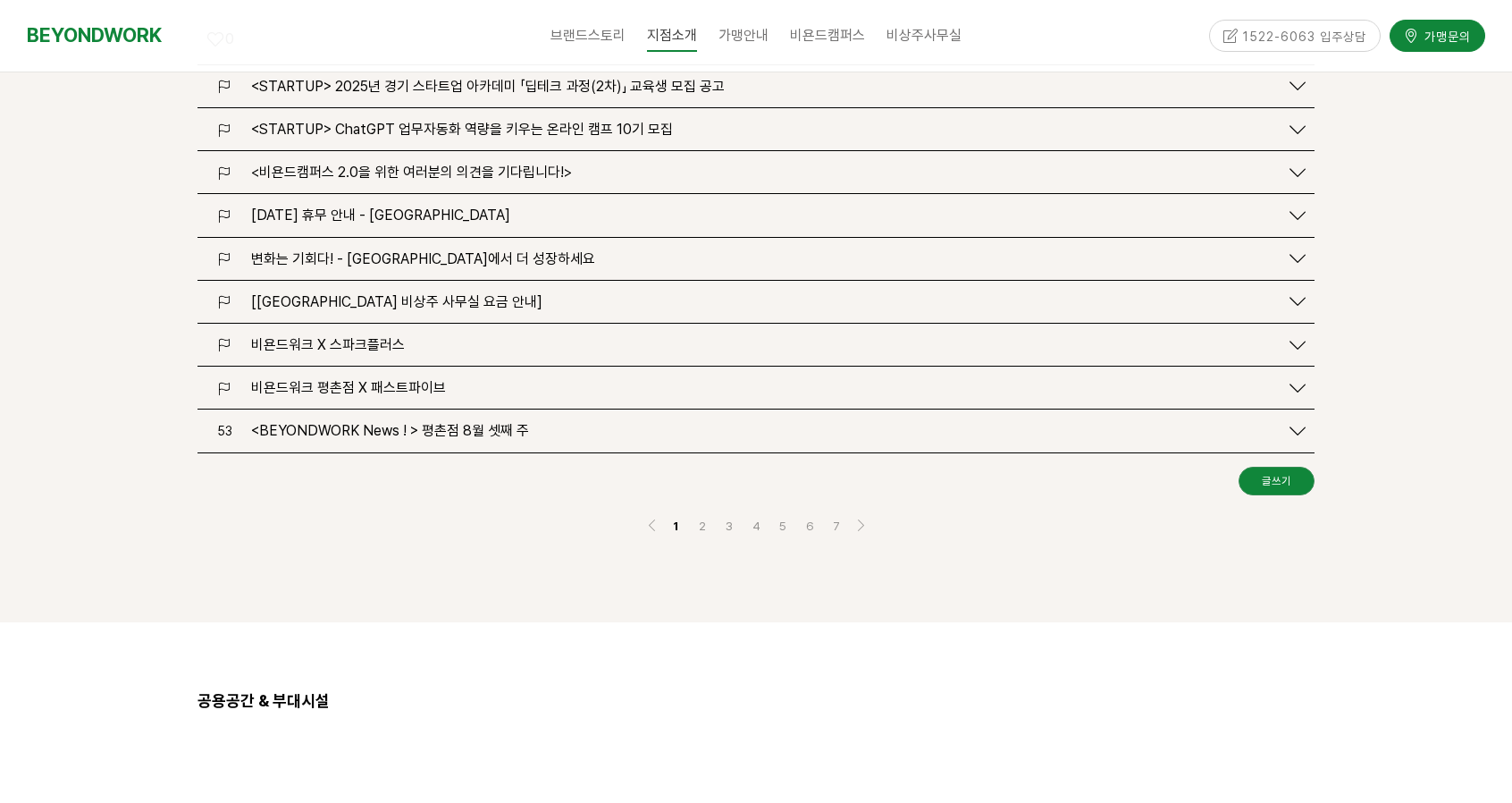
click at [420, 379] on span "비욘드워크 평촌점 X 패스트파이브" at bounding box center [348, 388] width 195 height 17
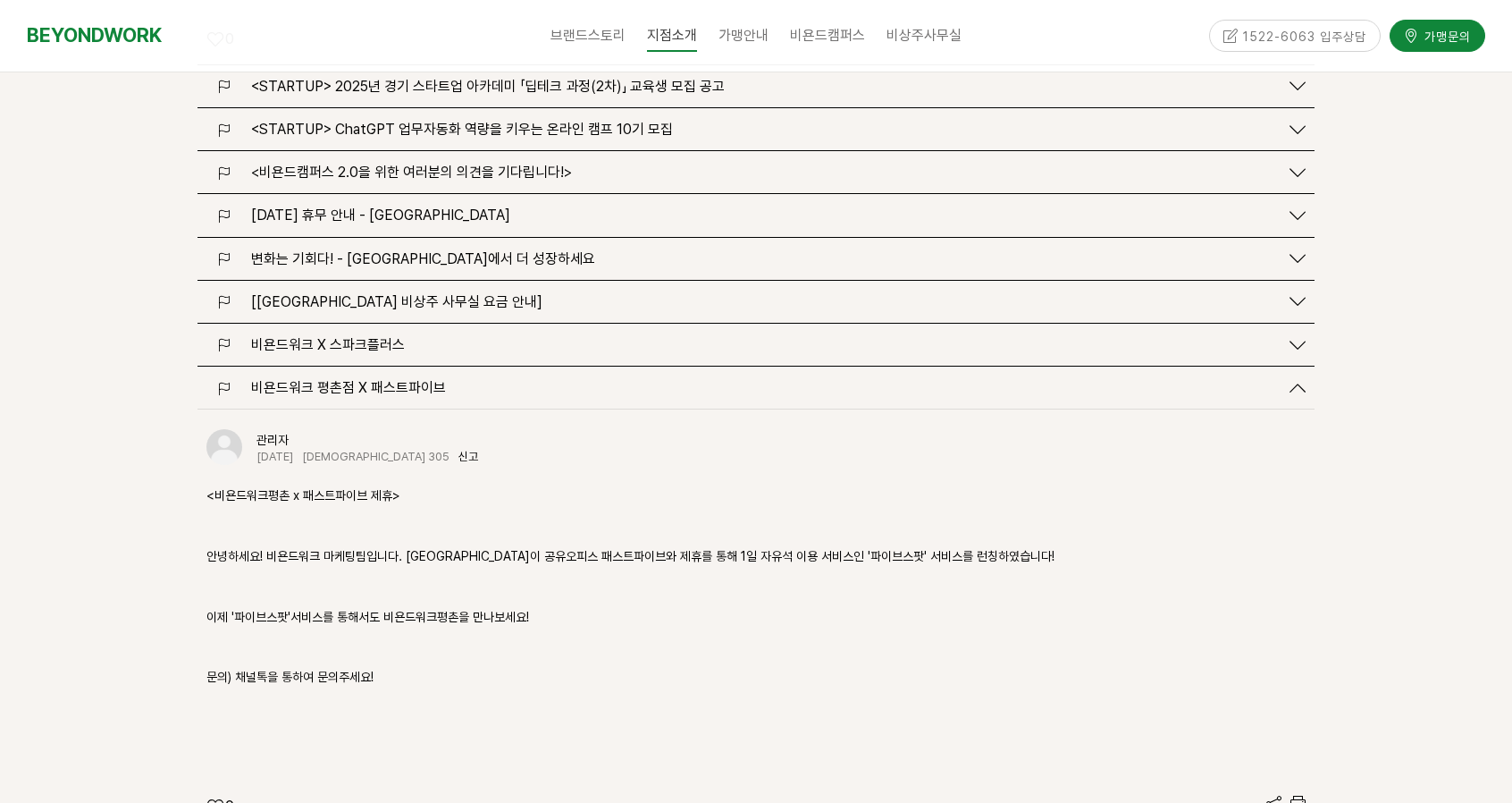
click at [420, 379] on span "비욘드워크 평촌점 X 패스트파이브" at bounding box center [348, 388] width 195 height 17
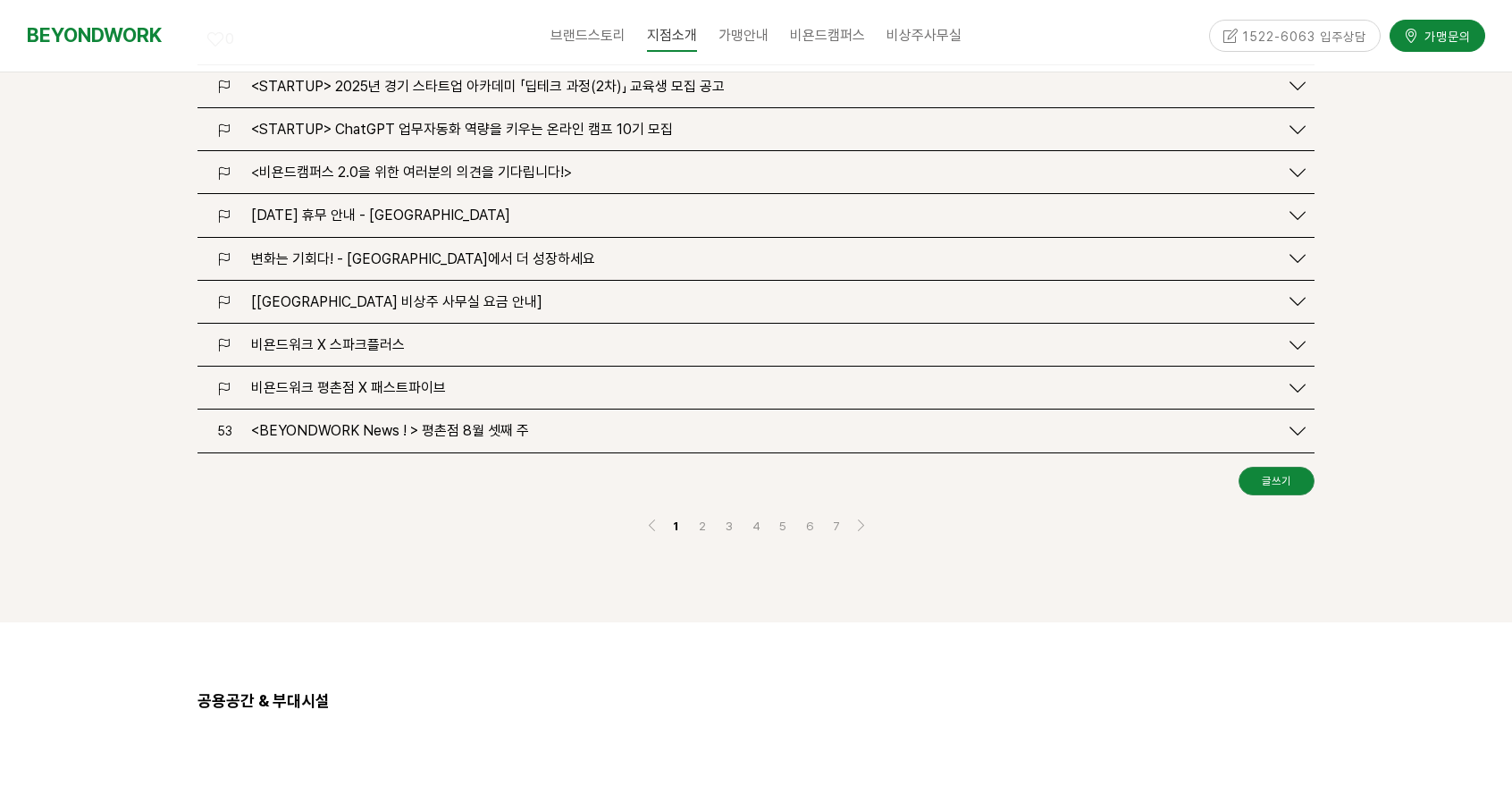
click at [427, 422] on span "<BEYONDWORK News ! > 평촌점 8월 셋째 주" at bounding box center [389, 430] width 278 height 17
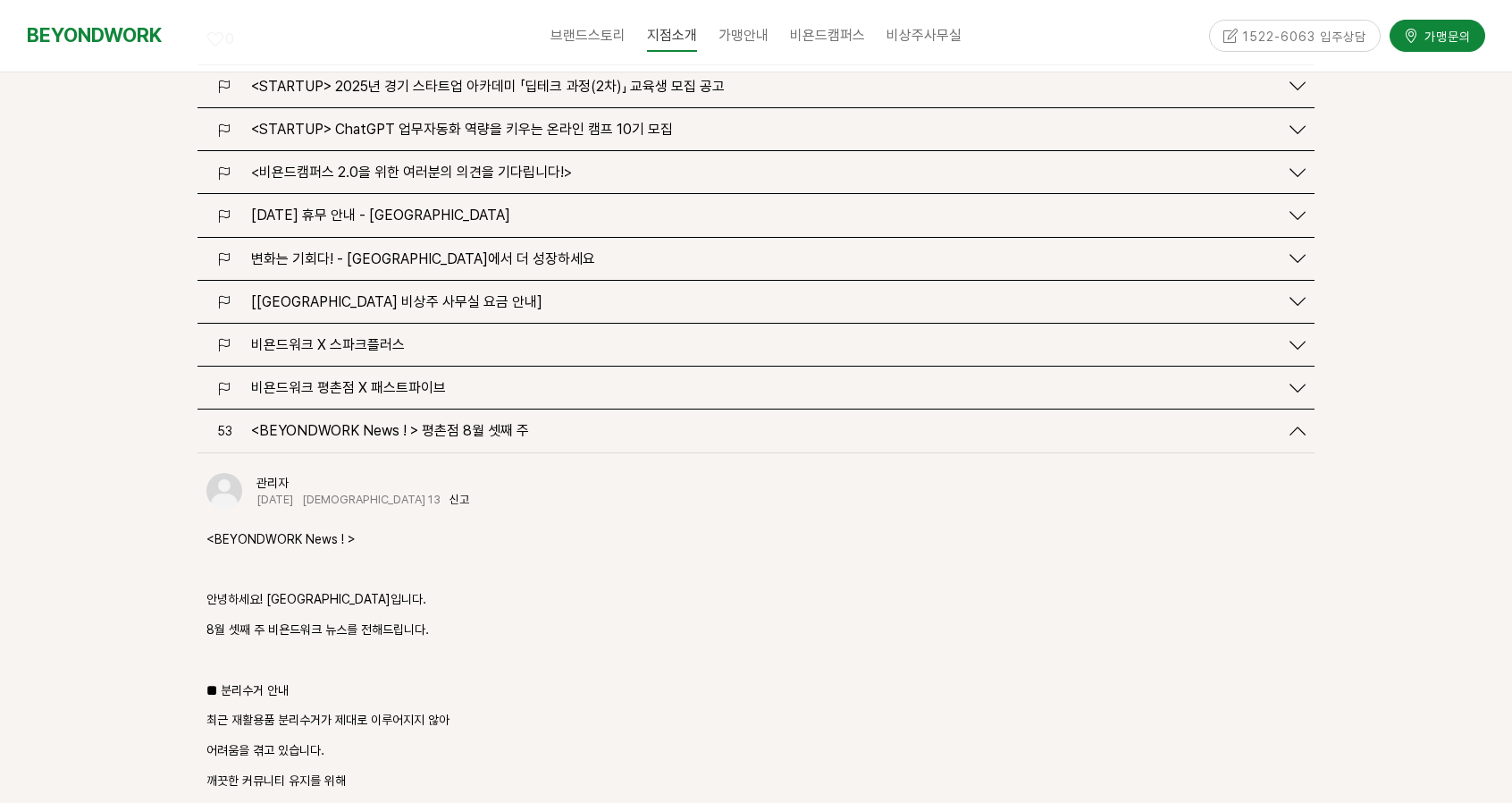
click at [428, 422] on span "<BEYONDWORK News ! > 평촌점 8월 셋째 주" at bounding box center [389, 430] width 278 height 17
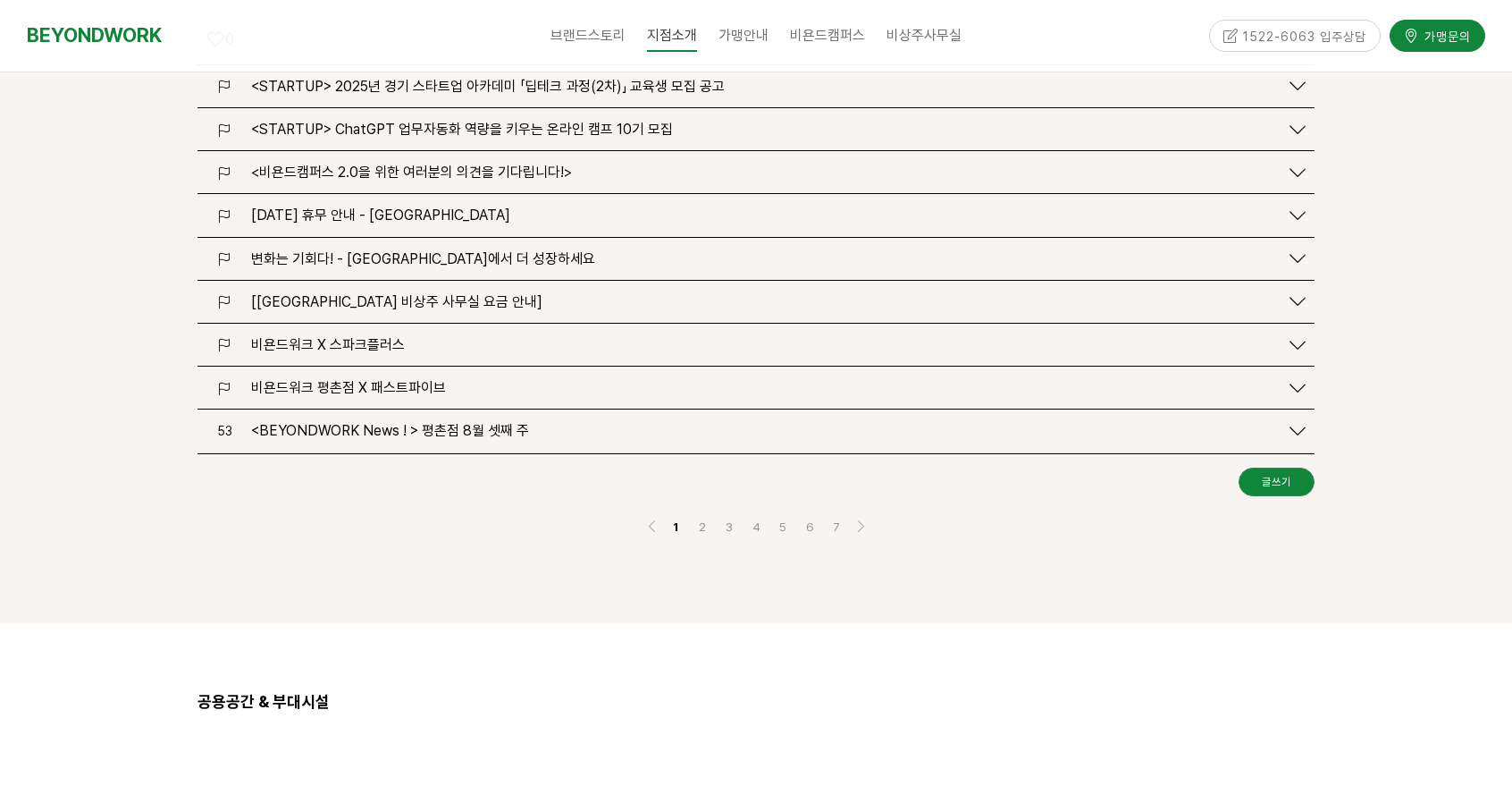
click at [428, 422] on span "<BEYONDWORK News ! > 평촌점 8월 셋째 주" at bounding box center [389, 430] width 278 height 17
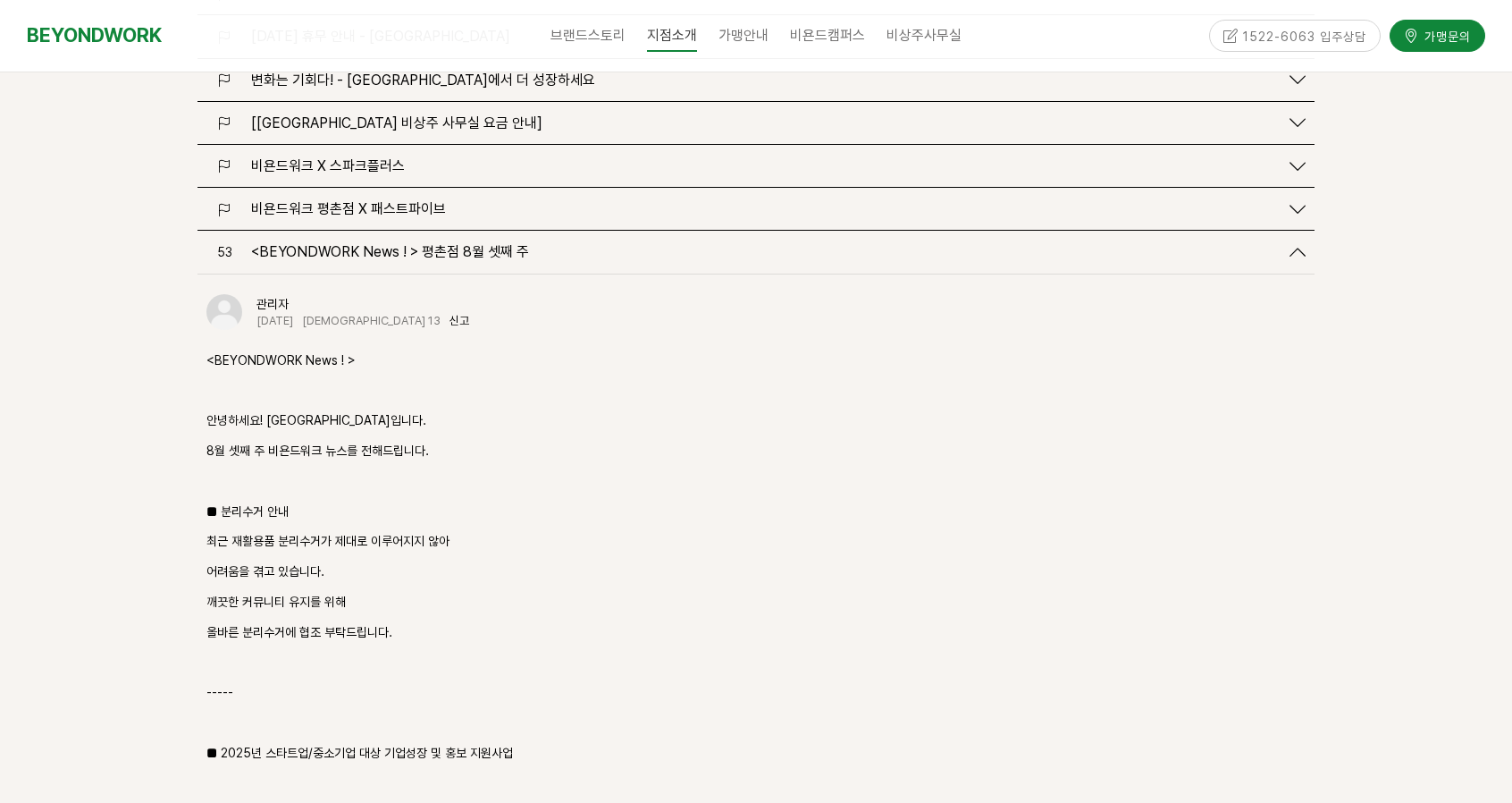
scroll to position [4112, 0]
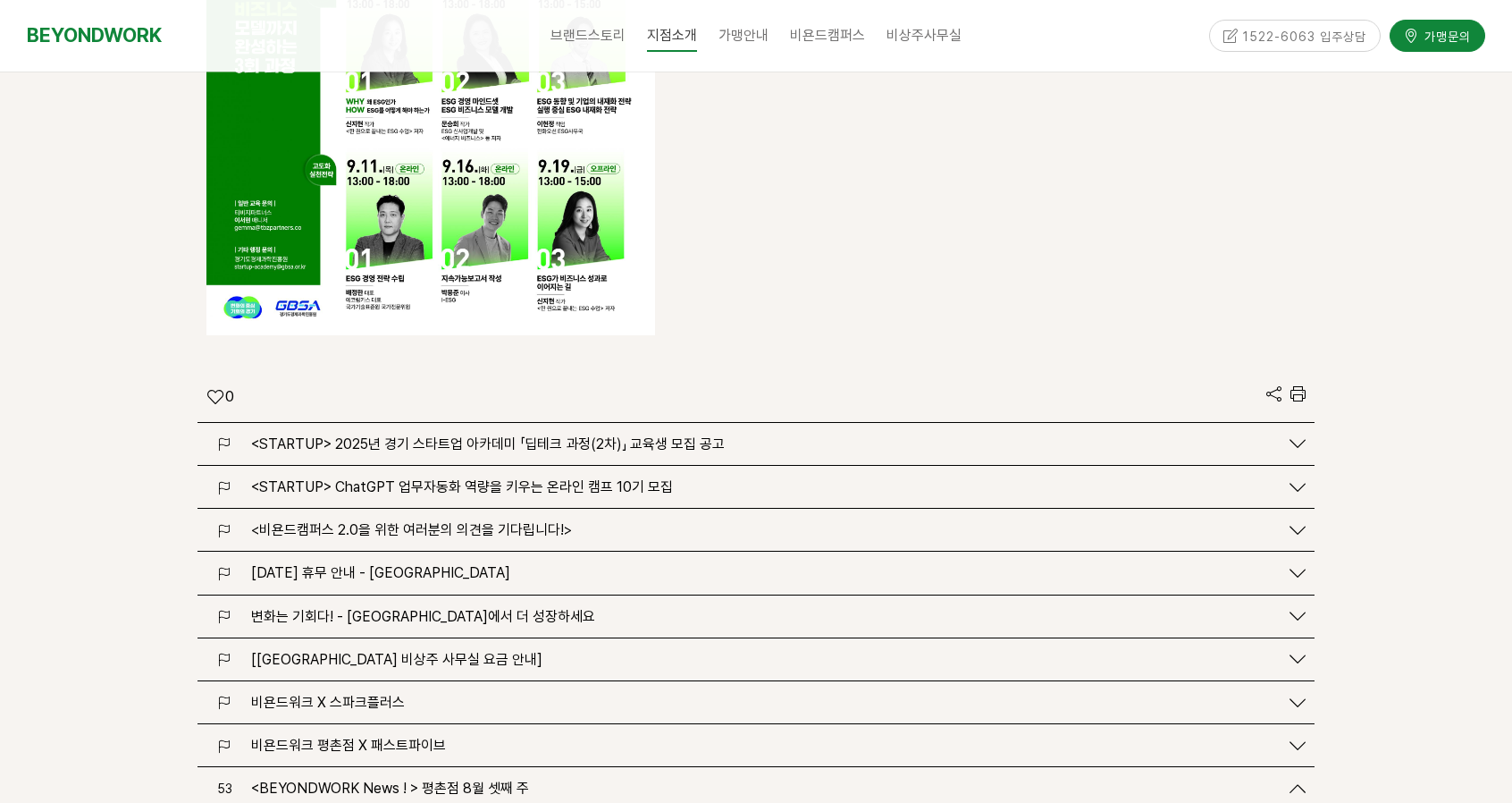
click at [456, 780] on span "<BEYONDWORK News ! > 평촌점 8월 셋째 주" at bounding box center [389, 788] width 278 height 17
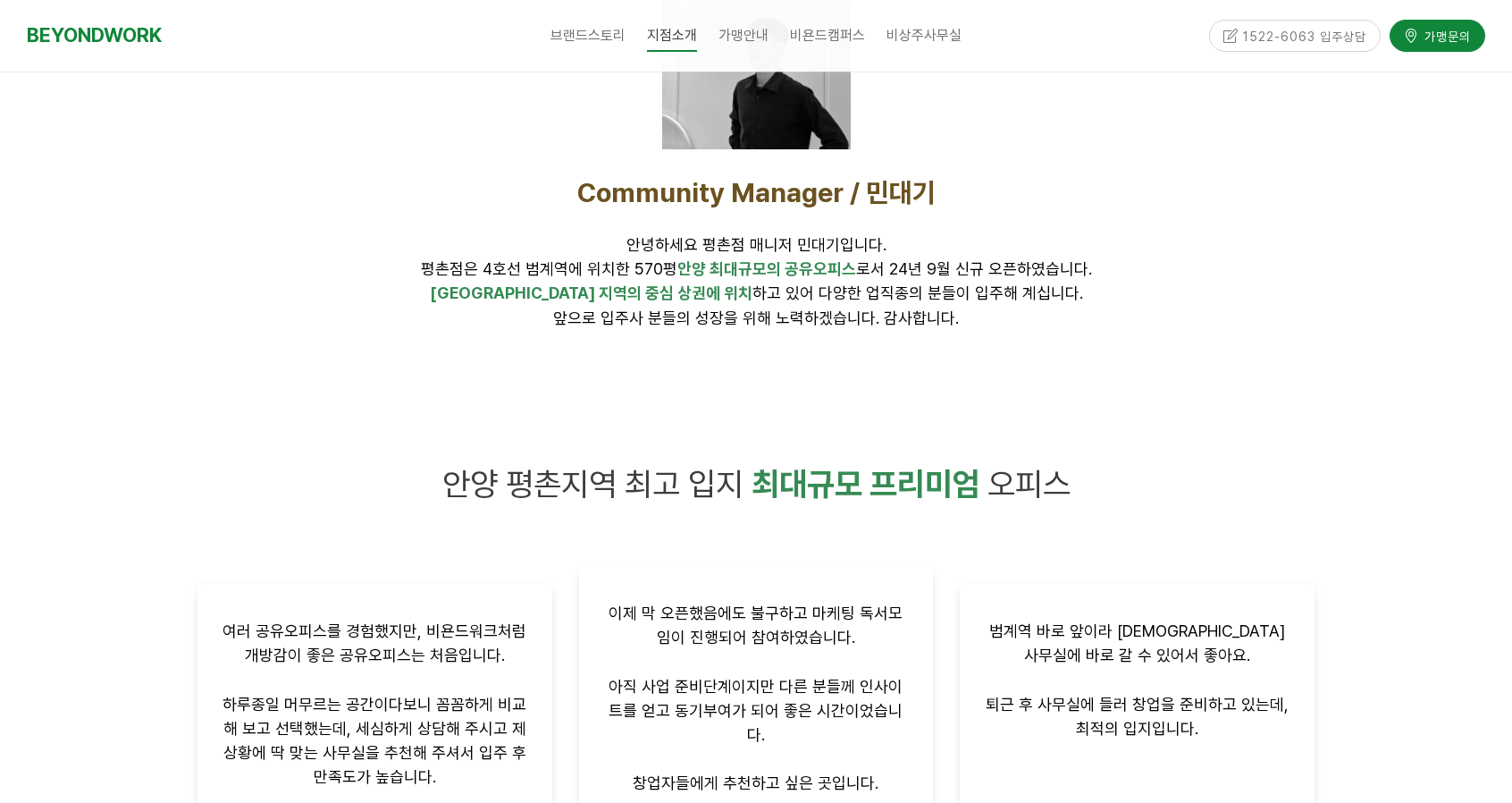
scroll to position [536, 0]
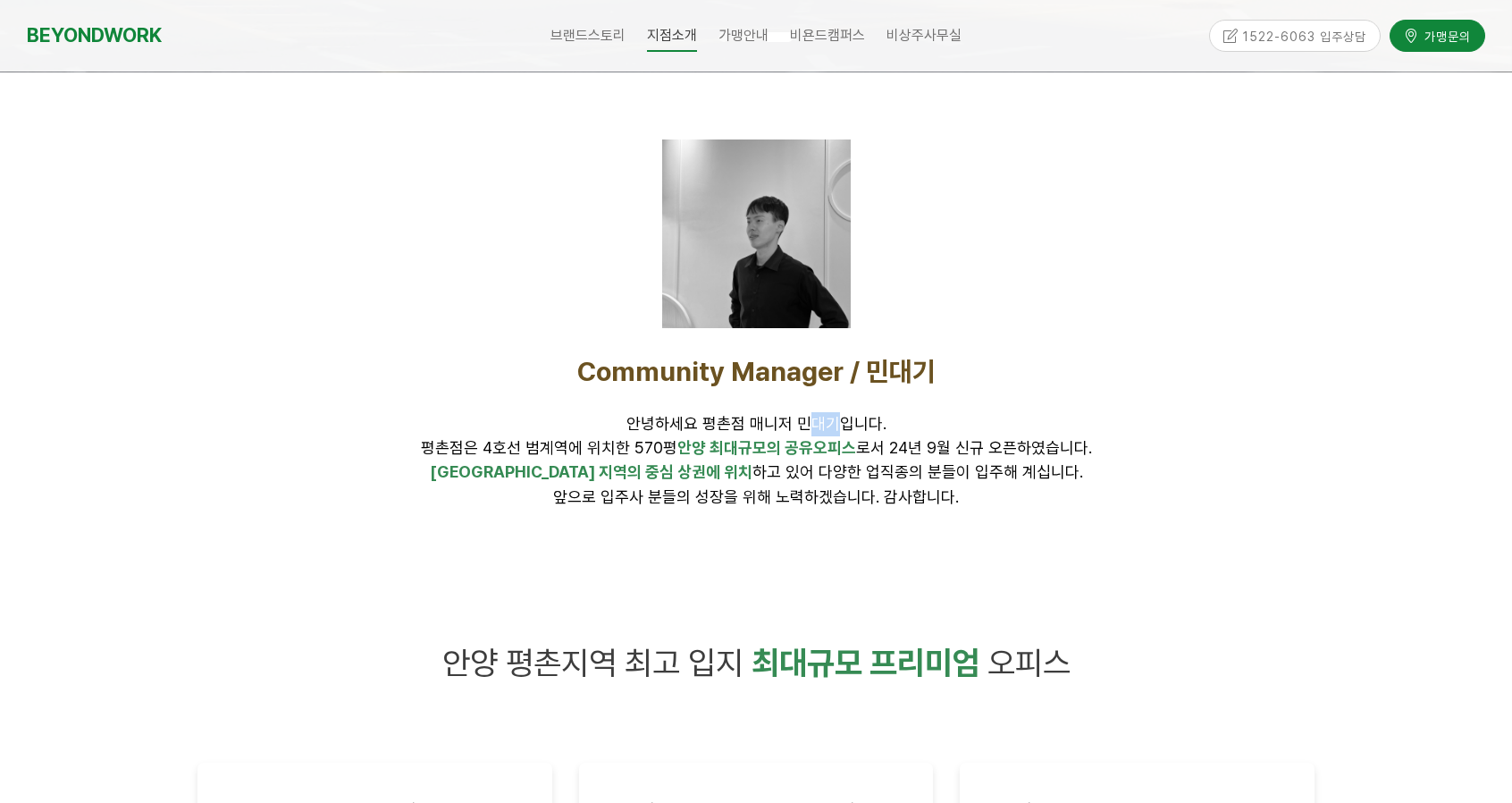
drag, startPoint x: 836, startPoint y: 427, endPoint x: 804, endPoint y: 419, distance: 33.0
click at [804, 419] on span "안녕하세요 평촌점 매니저 민대기입니다. 평촌점은 4호선 범계역에 위치한 570평 안양 최대규모의 공유오피스 로서 24년 9월 신규 오픈하였습니…" at bounding box center [756, 435] width 671 height 43
drag, startPoint x: 795, startPoint y: 419, endPoint x: 836, endPoint y: 425, distance: 41.4
click at [836, 425] on span "안녕하세요 평촌점 매니저 민대기입니다. 평촌점은 4호선 범계역에 위치한 570평 안양 최대규모의 공유오피스 로서 24년 9월 신규 오픈하였습니…" at bounding box center [756, 435] width 671 height 43
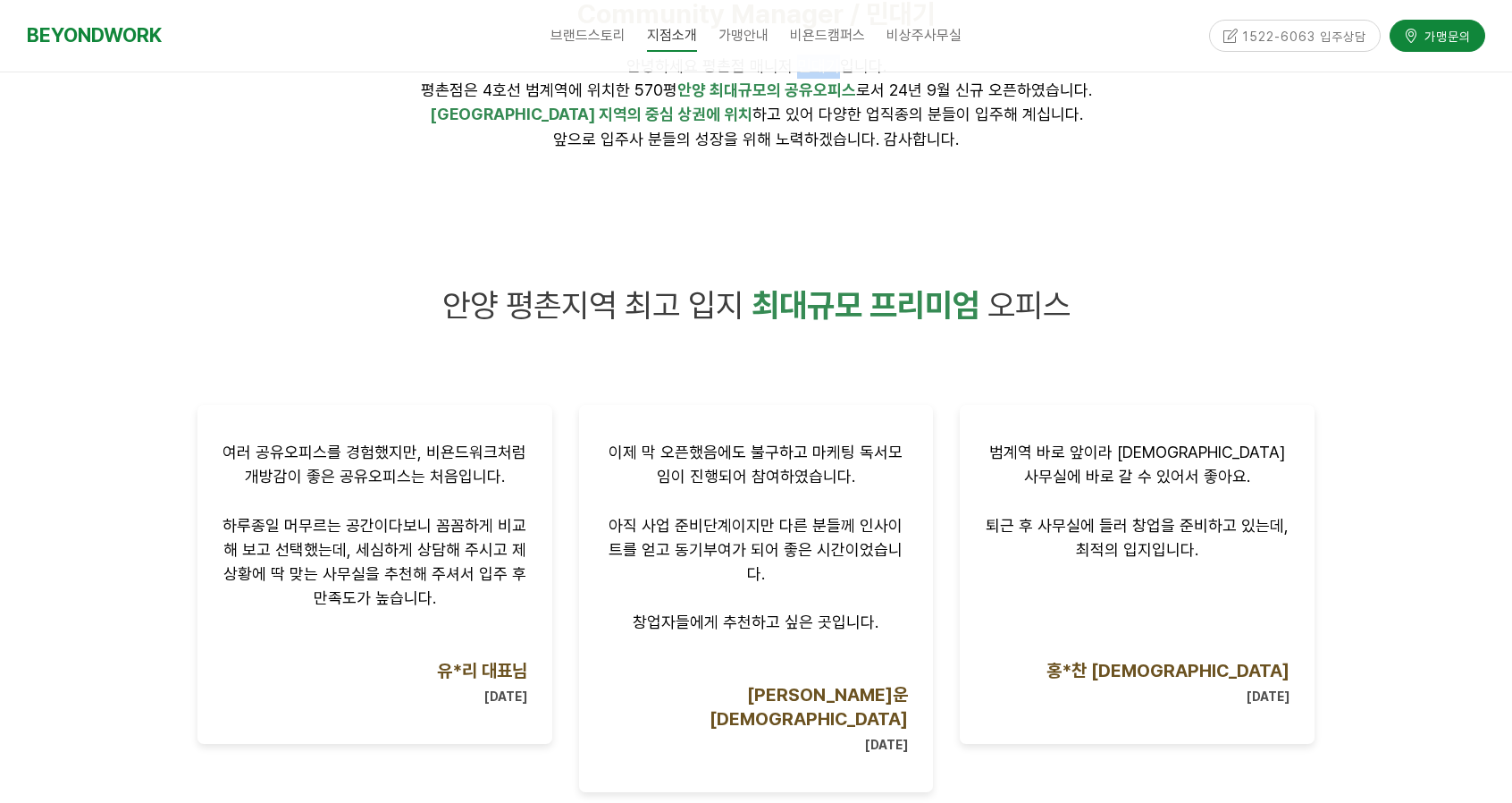
scroll to position [1430, 0]
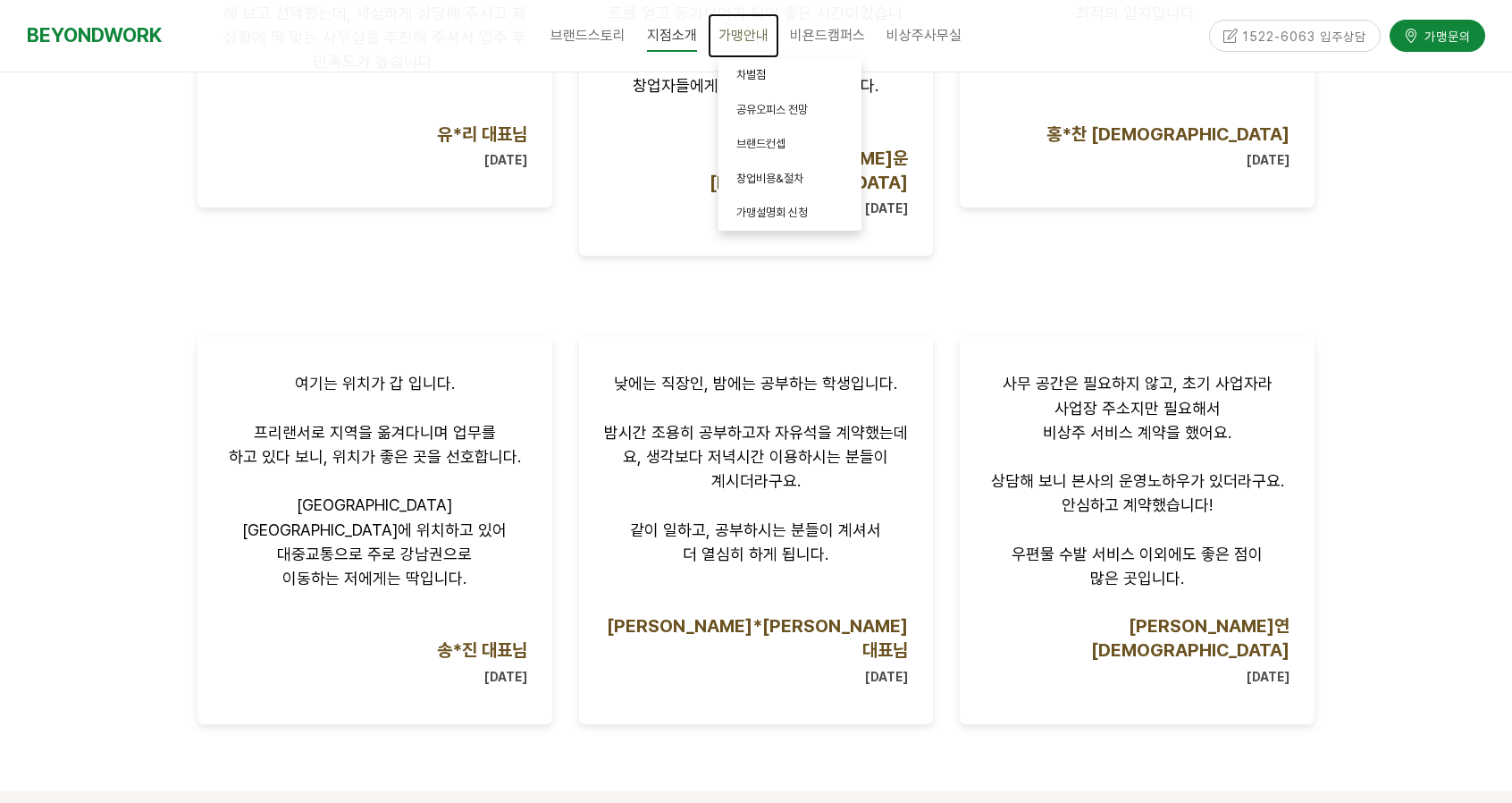
click at [757, 45] on link "가맹안내" at bounding box center [743, 35] width 72 height 45
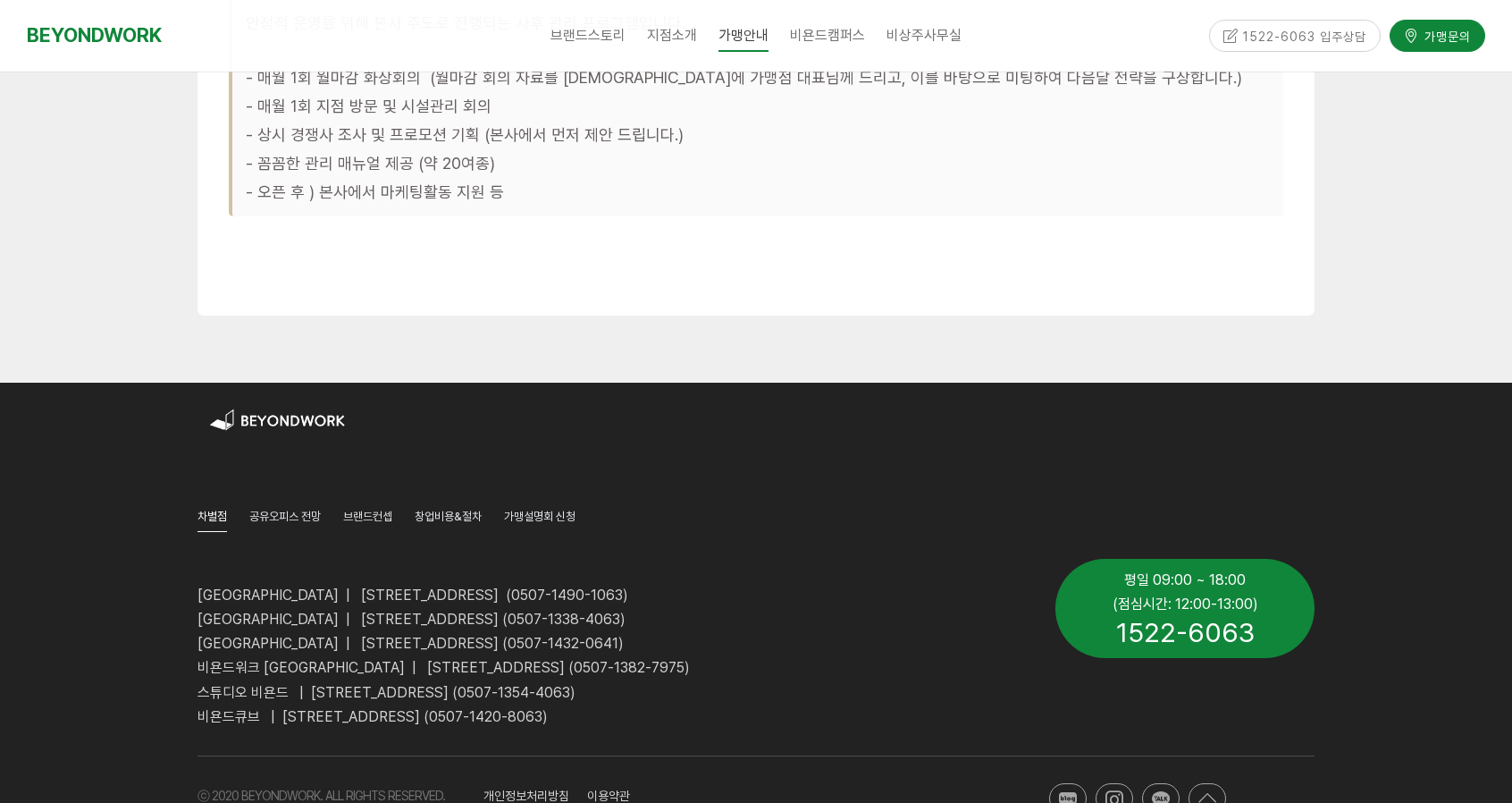
scroll to position [5749, 0]
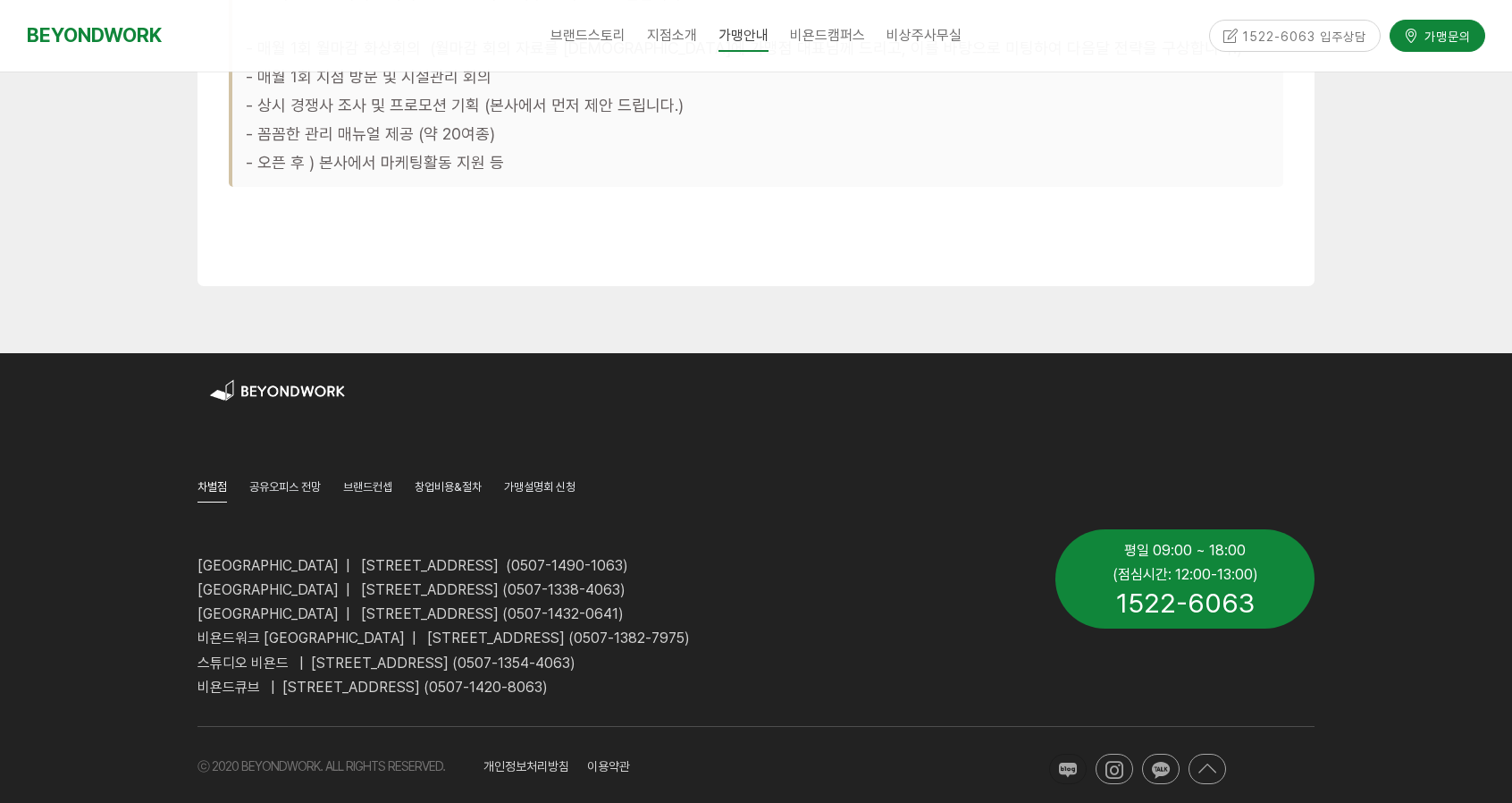
click at [1063, 760] on icon at bounding box center [1068, 769] width 18 height 18
